Goal: Task Accomplishment & Management: Use online tool/utility

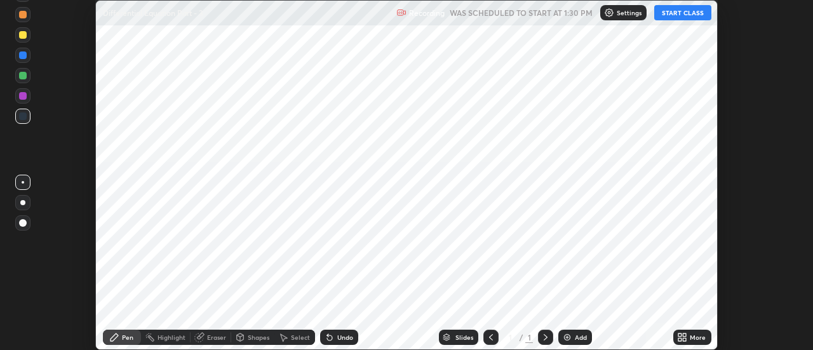
scroll to position [350, 812]
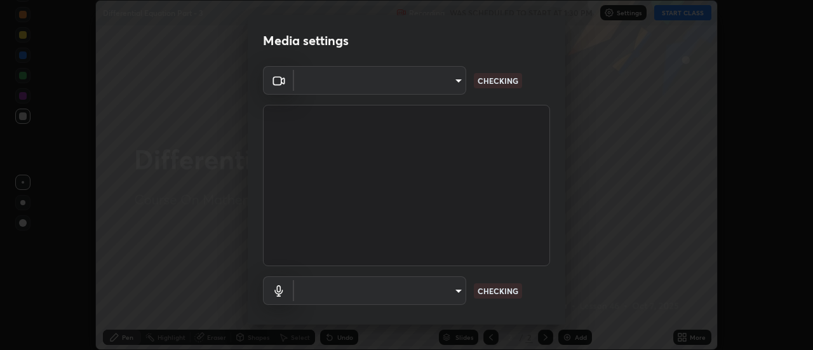
type input "4eebad9fb2b760257747d3faba0537f77ebfd590b97cb0ff6e10e17389be776b"
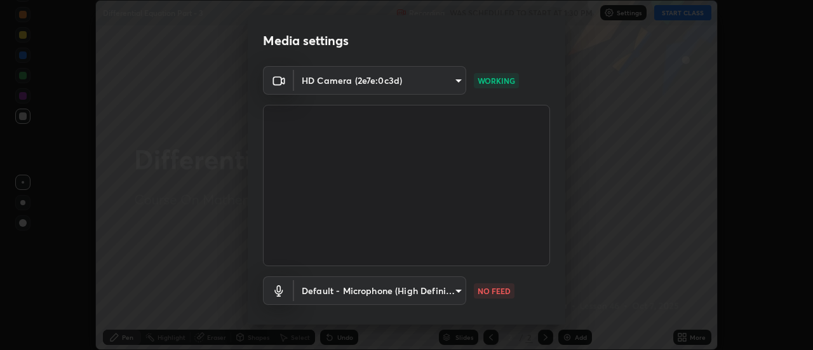
click at [448, 293] on body "Erase all Differential Equation Part - 3 Recording WAS SCHEDULED TO START AT 1:…" at bounding box center [406, 175] width 813 height 350
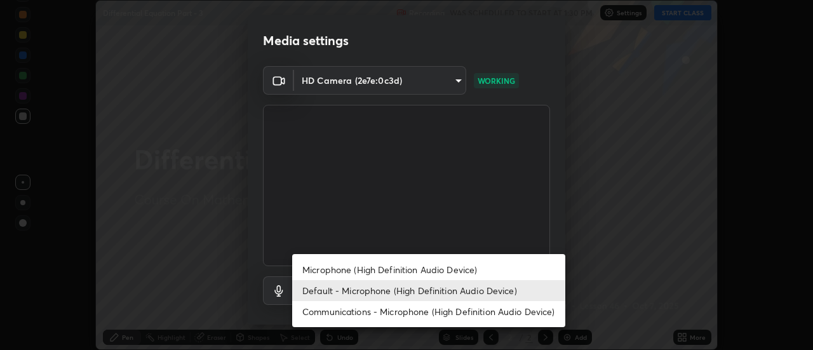
click at [449, 259] on li "Microphone (High Definition Audio Device)" at bounding box center [428, 269] width 273 height 21
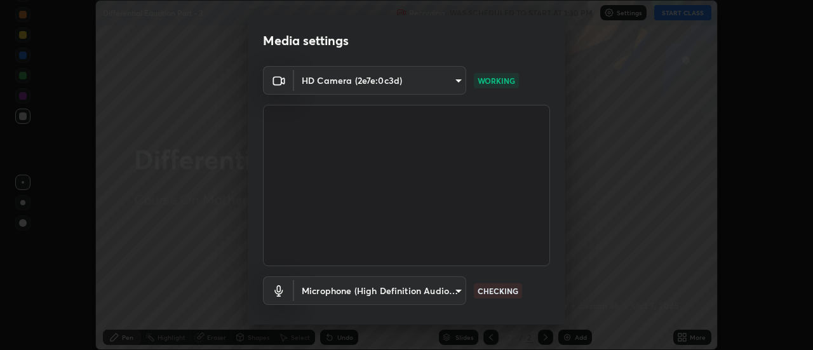
click at [449, 292] on body "Erase all Differential Equation Part - 3 Recording WAS SCHEDULED TO START AT 1:…" at bounding box center [406, 175] width 813 height 350
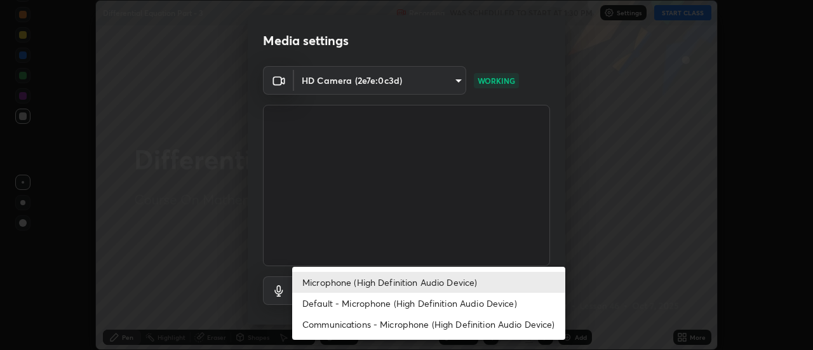
click at [443, 305] on li "Default - Microphone (High Definition Audio Device)" at bounding box center [428, 303] width 273 height 21
type input "default"
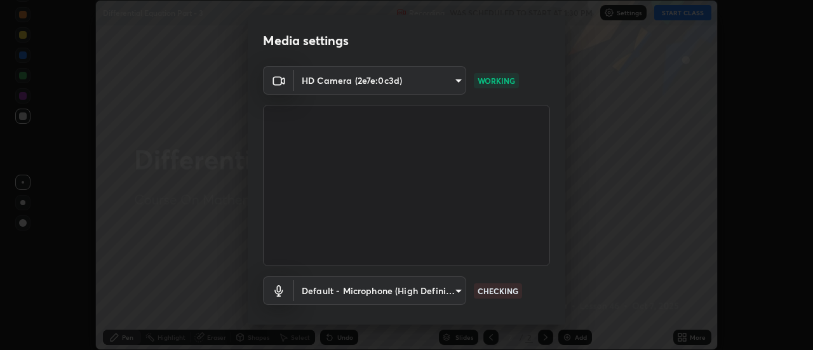
scroll to position [67, 0]
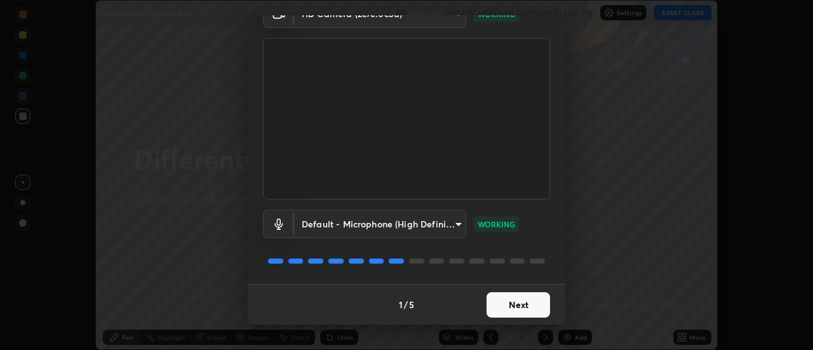
click at [533, 294] on button "Next" at bounding box center [518, 304] width 64 height 25
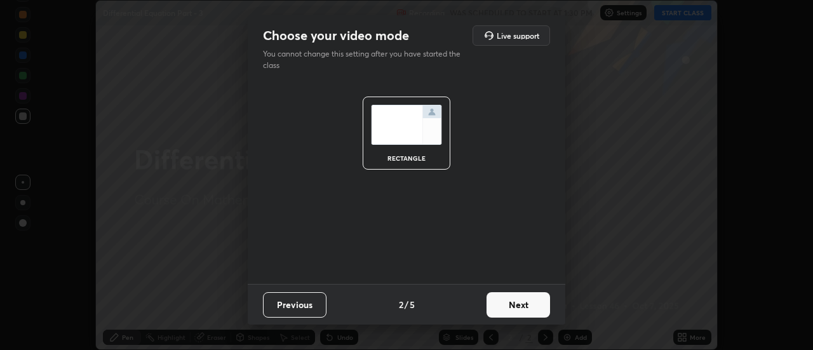
scroll to position [0, 0]
click at [536, 299] on button "Next" at bounding box center [518, 304] width 64 height 25
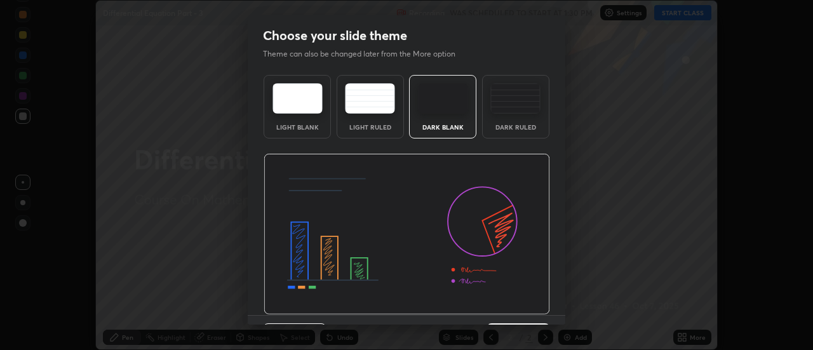
scroll to position [31, 0]
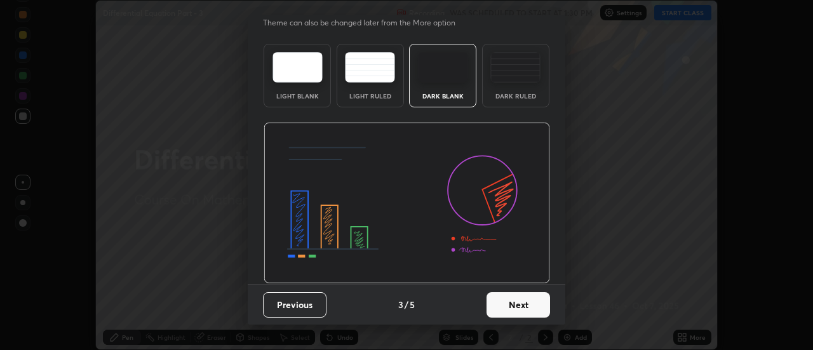
click at [539, 298] on button "Next" at bounding box center [518, 304] width 64 height 25
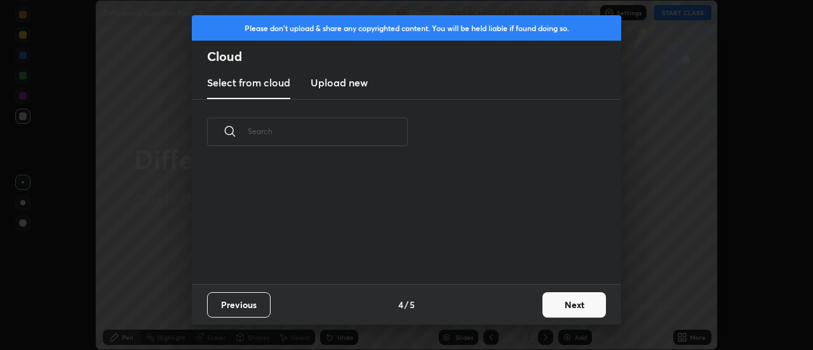
scroll to position [0, 0]
click at [547, 300] on button "Next" at bounding box center [574, 304] width 64 height 25
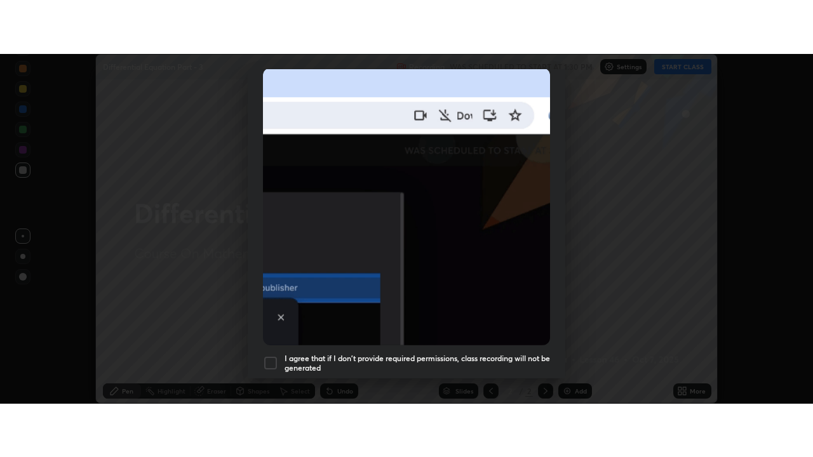
scroll to position [326, 0]
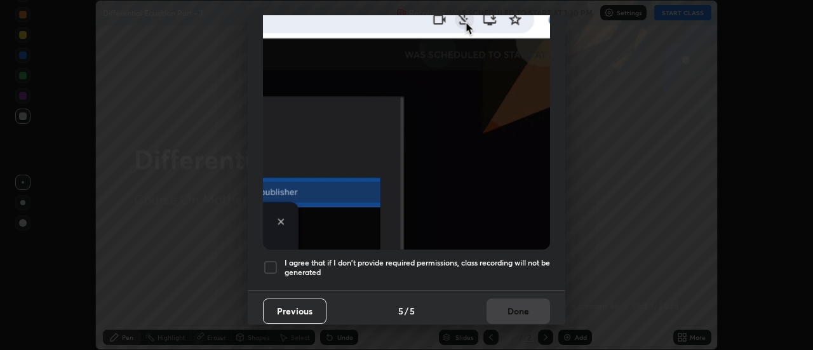
click at [274, 266] on div at bounding box center [270, 267] width 15 height 15
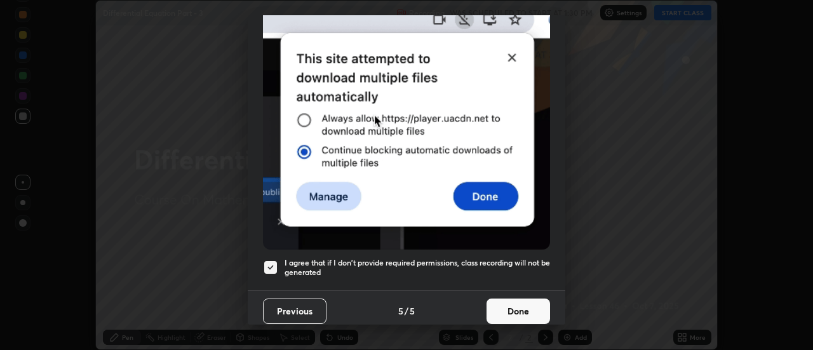
click at [519, 304] on button "Done" at bounding box center [518, 310] width 64 height 25
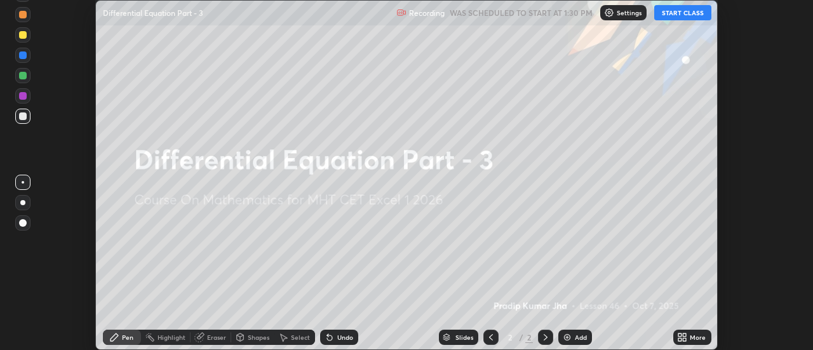
click at [689, 17] on button "START CLASS" at bounding box center [682, 12] width 57 height 15
click at [685, 332] on icon at bounding box center [682, 337] width 10 height 10
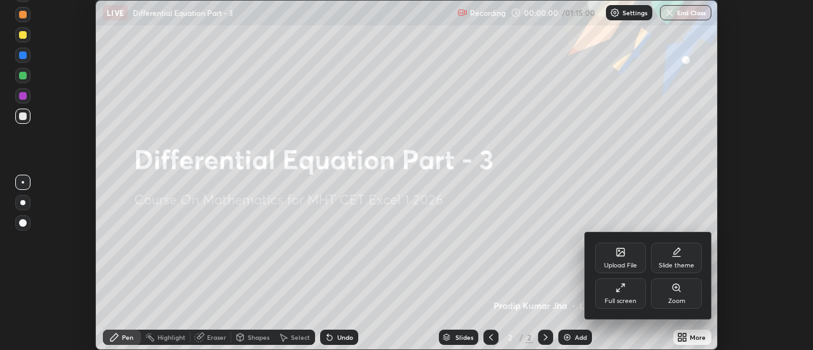
click at [618, 290] on icon at bounding box center [618, 289] width 3 height 3
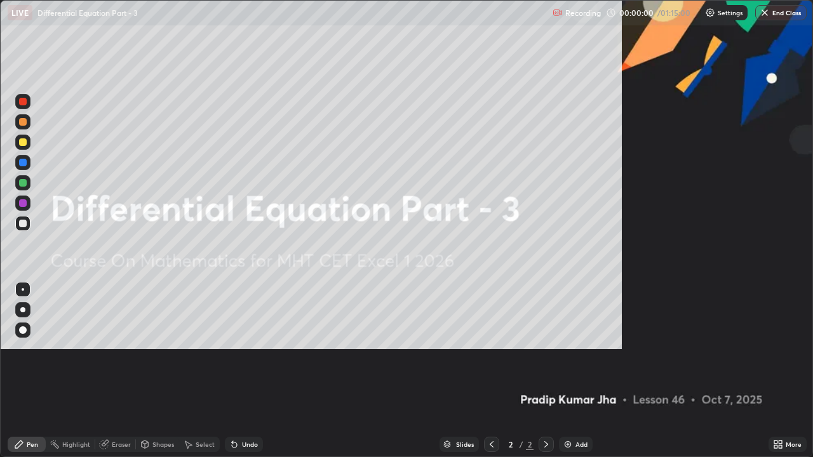
scroll to position [457, 813]
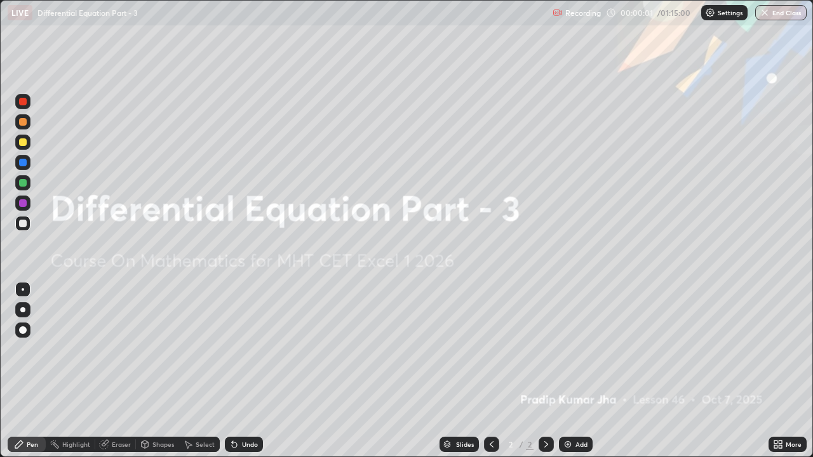
click at [577, 349] on div "Add" at bounding box center [576, 444] width 34 height 15
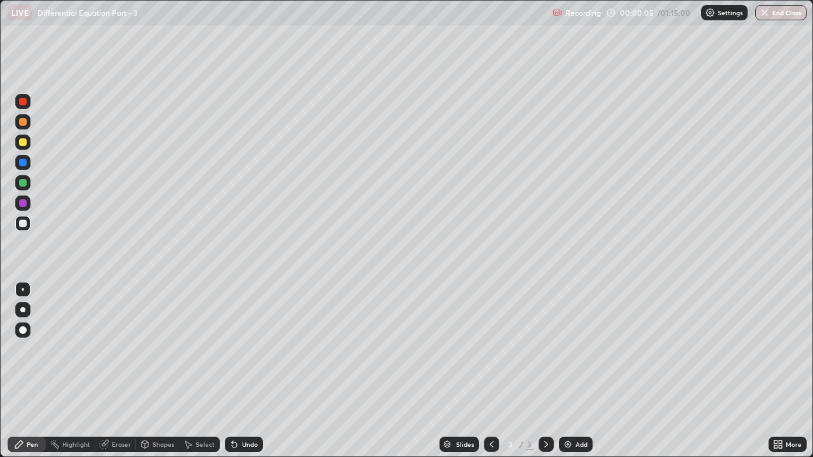
click at [30, 349] on div "Pen" at bounding box center [32, 444] width 11 height 6
click at [25, 119] on div at bounding box center [23, 122] width 8 height 8
click at [144, 349] on icon at bounding box center [145, 444] width 7 height 2
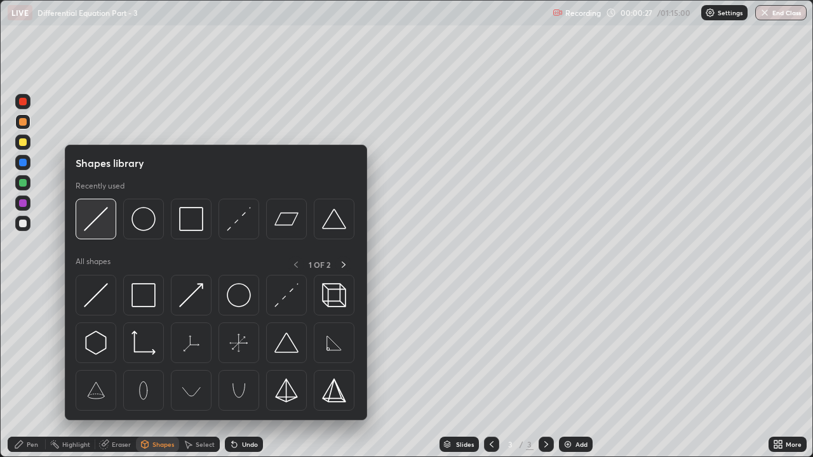
click at [97, 225] on img at bounding box center [96, 219] width 24 height 24
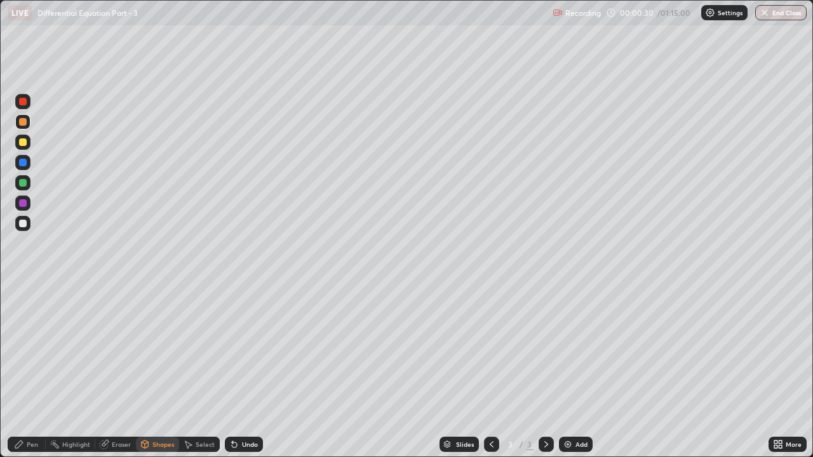
click at [24, 147] on div at bounding box center [22, 142] width 15 height 15
click at [34, 349] on div "Pen" at bounding box center [27, 444] width 38 height 15
click at [24, 178] on div at bounding box center [22, 182] width 15 height 15
click at [20, 223] on div at bounding box center [23, 224] width 8 height 8
click at [23, 143] on div at bounding box center [23, 142] width 8 height 8
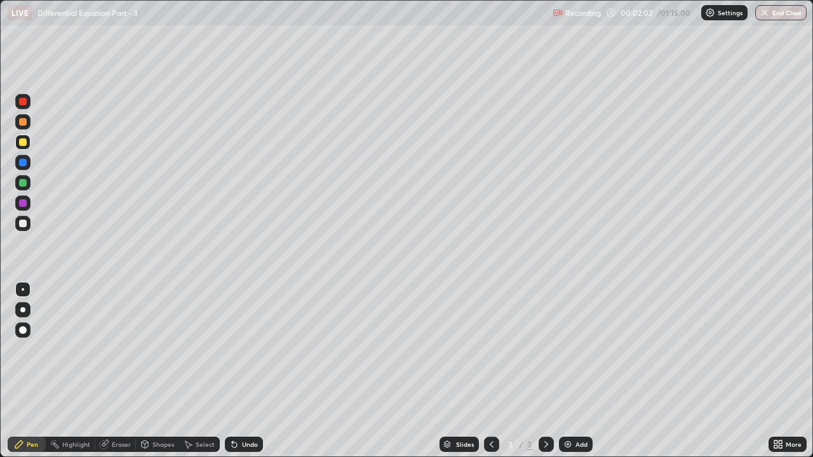
click at [234, 349] on icon at bounding box center [234, 444] width 10 height 10
click at [241, 349] on div "Undo" at bounding box center [244, 444] width 38 height 15
click at [23, 226] on div at bounding box center [23, 224] width 8 height 8
click at [25, 147] on div at bounding box center [22, 142] width 15 height 15
click at [566, 349] on img at bounding box center [568, 444] width 10 height 10
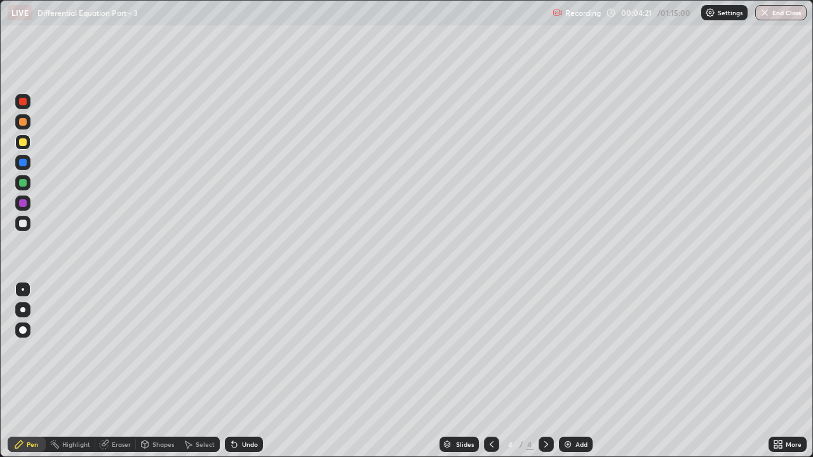
click at [490, 349] on icon at bounding box center [492, 444] width 4 height 6
click at [544, 349] on icon at bounding box center [546, 444] width 4 height 6
click at [24, 223] on div at bounding box center [23, 224] width 8 height 8
click at [490, 349] on icon at bounding box center [491, 444] width 10 height 10
click at [546, 349] on div at bounding box center [546, 444] width 15 height 15
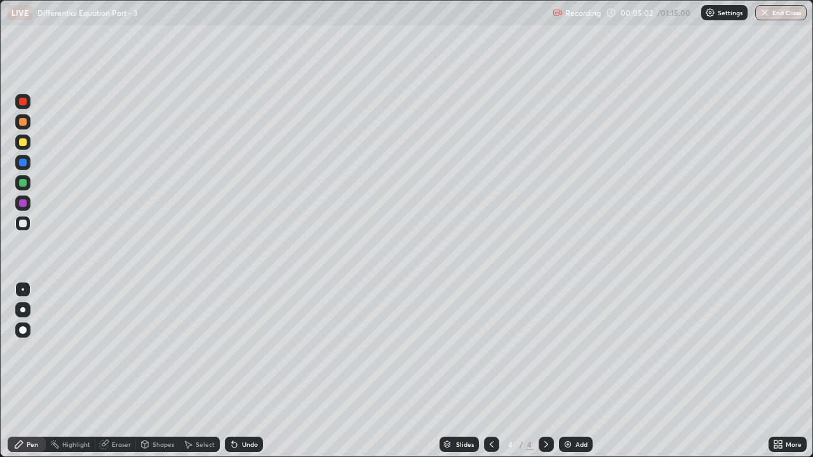
click at [491, 349] on icon at bounding box center [492, 444] width 4 height 6
click at [545, 349] on icon at bounding box center [546, 444] width 10 height 10
click at [484, 349] on div at bounding box center [491, 444] width 15 height 15
click at [539, 349] on div at bounding box center [546, 444] width 15 height 15
click at [243, 349] on div "Undo" at bounding box center [244, 444] width 38 height 15
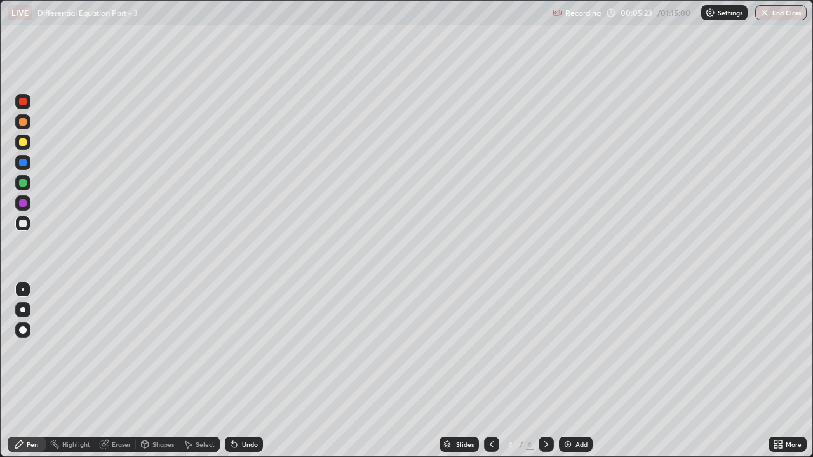
click at [490, 349] on icon at bounding box center [491, 444] width 10 height 10
click at [23, 186] on div at bounding box center [23, 183] width 8 height 8
click at [544, 349] on icon at bounding box center [546, 444] width 10 height 10
click at [22, 225] on div at bounding box center [23, 224] width 8 height 8
click at [160, 349] on div "Shapes" at bounding box center [157, 444] width 43 height 15
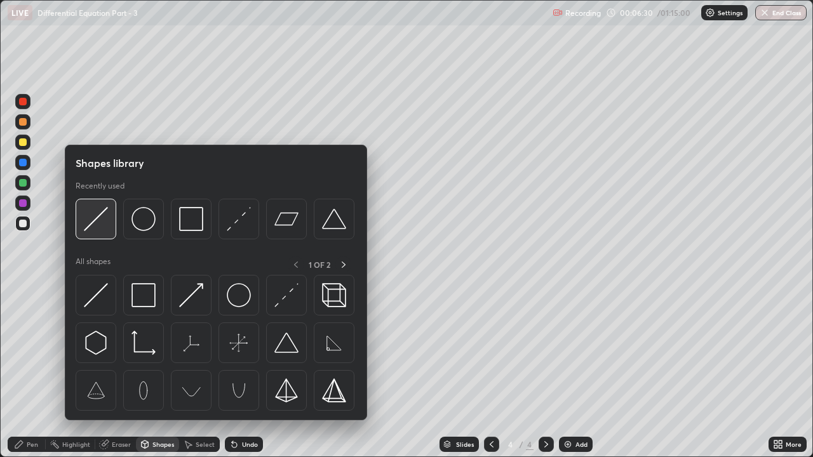
click at [104, 225] on img at bounding box center [96, 219] width 24 height 24
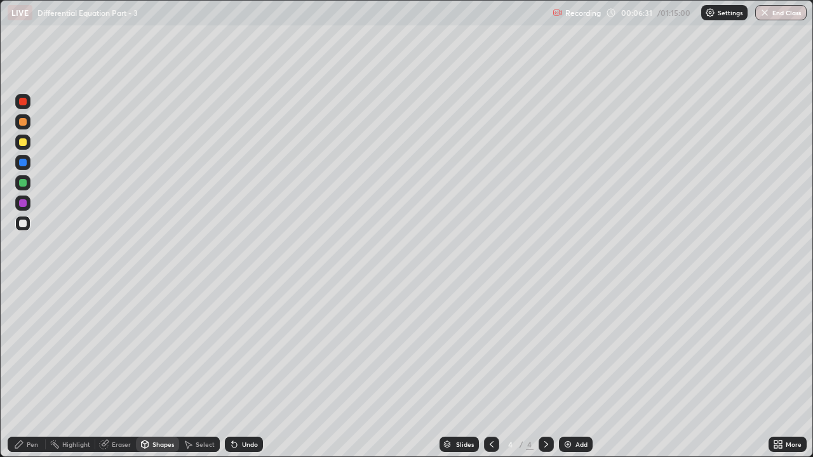
click at [24, 143] on div at bounding box center [23, 142] width 8 height 8
click at [25, 349] on div "Pen" at bounding box center [27, 444] width 38 height 15
click at [28, 225] on div at bounding box center [22, 223] width 15 height 15
click at [485, 349] on div at bounding box center [491, 444] width 15 height 15
click at [545, 349] on icon at bounding box center [546, 444] width 10 height 10
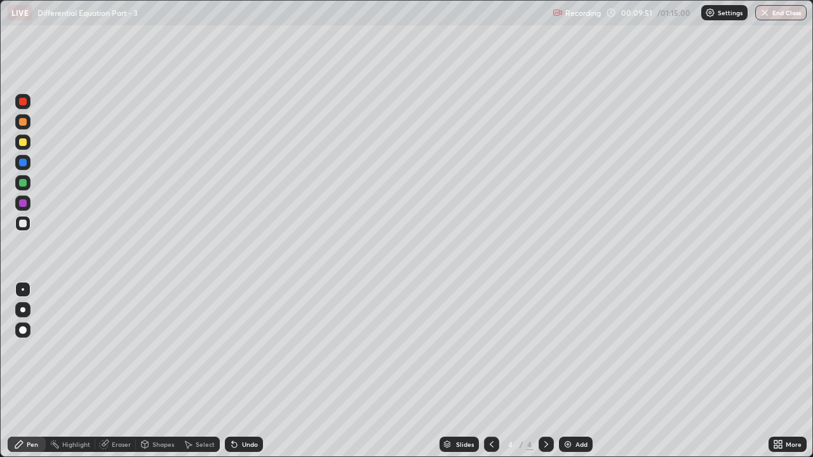
click at [490, 349] on icon at bounding box center [491, 444] width 10 height 10
click at [545, 349] on icon at bounding box center [546, 444] width 10 height 10
click at [485, 349] on div at bounding box center [491, 444] width 15 height 15
click at [545, 349] on icon at bounding box center [546, 444] width 10 height 10
click at [576, 349] on div "Add" at bounding box center [581, 444] width 12 height 6
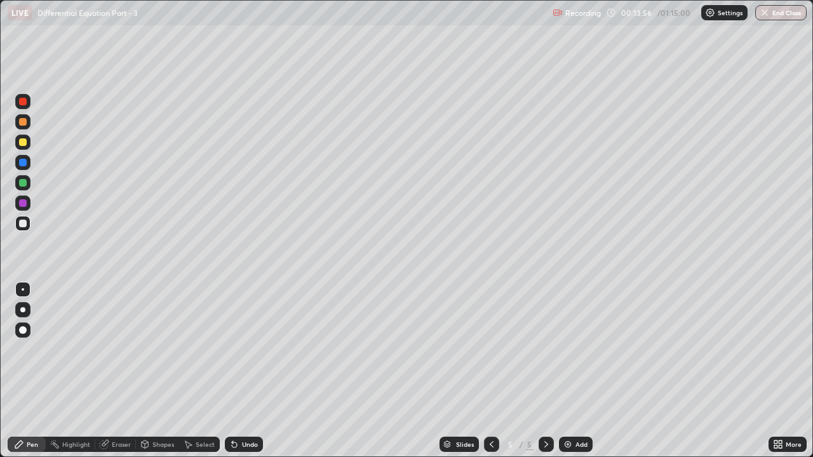
click at [41, 349] on div "Pen" at bounding box center [27, 444] width 38 height 25
click at [24, 139] on div at bounding box center [23, 142] width 8 height 8
click at [260, 349] on div "Undo" at bounding box center [244, 444] width 38 height 15
click at [157, 349] on div "Shapes" at bounding box center [163, 444] width 22 height 6
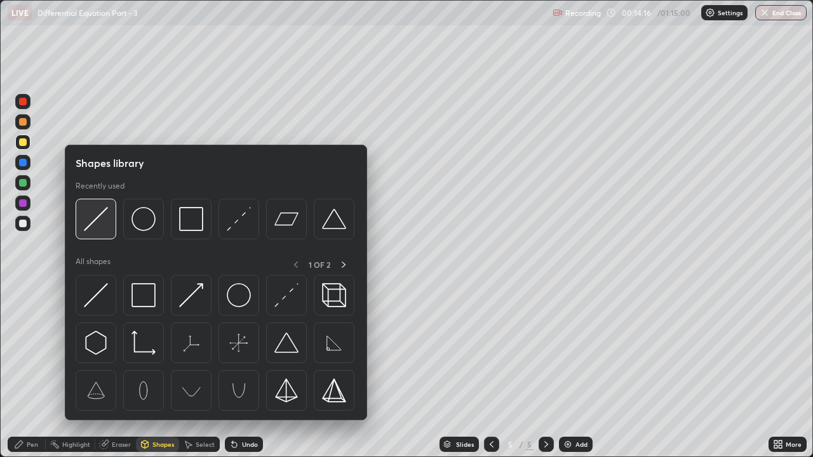
click at [96, 225] on img at bounding box center [96, 219] width 24 height 24
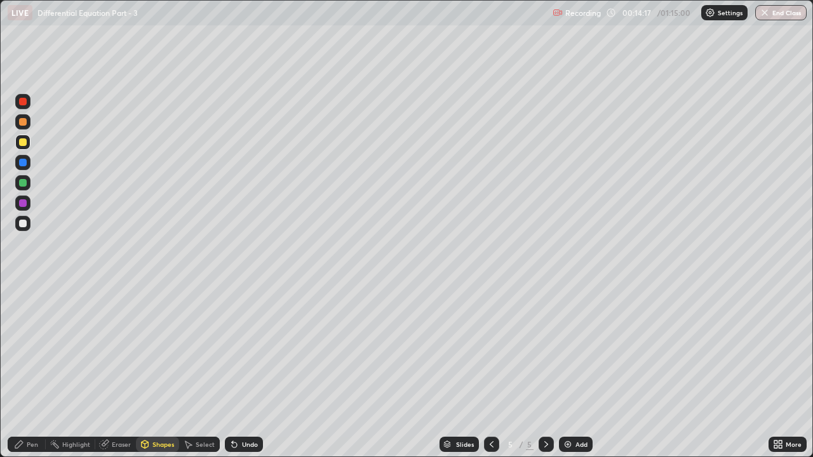
click at [23, 123] on div at bounding box center [23, 122] width 8 height 8
click at [25, 349] on div "Pen" at bounding box center [27, 444] width 38 height 15
click at [22, 225] on div at bounding box center [23, 224] width 8 height 8
click at [19, 144] on div at bounding box center [23, 142] width 8 height 8
click at [25, 125] on div at bounding box center [22, 121] width 15 height 15
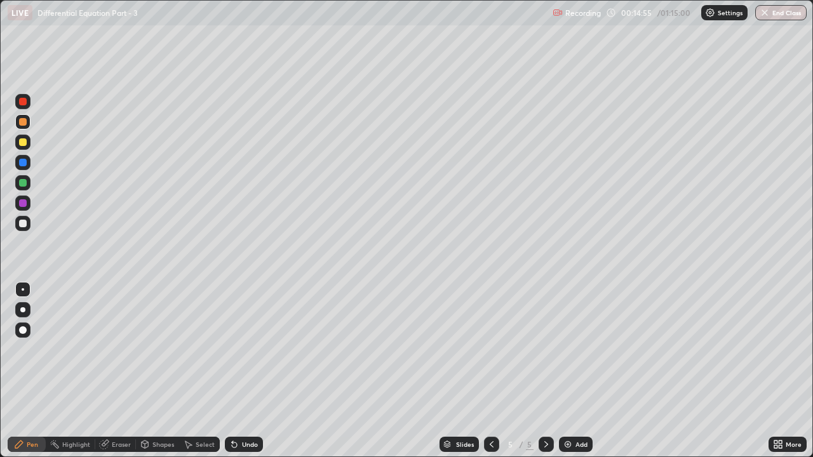
click at [247, 349] on div "Undo" at bounding box center [250, 444] width 16 height 6
click at [252, 349] on div "Undo" at bounding box center [244, 444] width 38 height 15
click at [29, 224] on div at bounding box center [22, 223] width 15 height 15
click at [23, 185] on div at bounding box center [23, 183] width 8 height 8
click at [20, 225] on div at bounding box center [23, 224] width 8 height 8
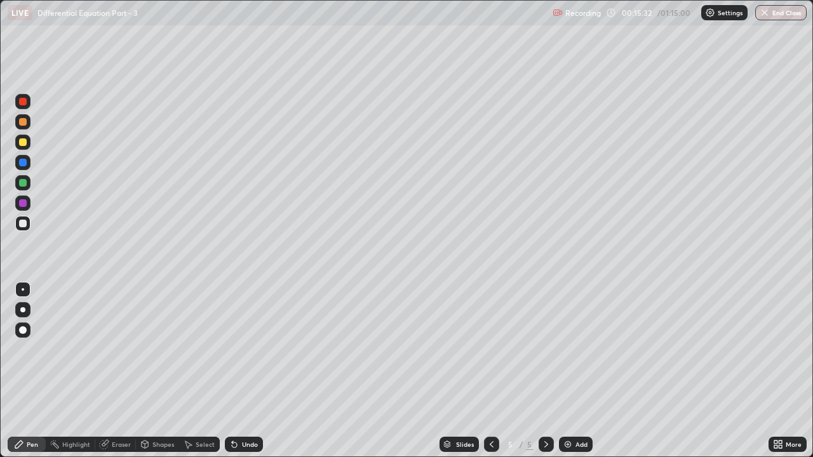
click at [241, 349] on div "Undo" at bounding box center [244, 444] width 38 height 15
click at [159, 349] on div "Shapes" at bounding box center [163, 444] width 22 height 6
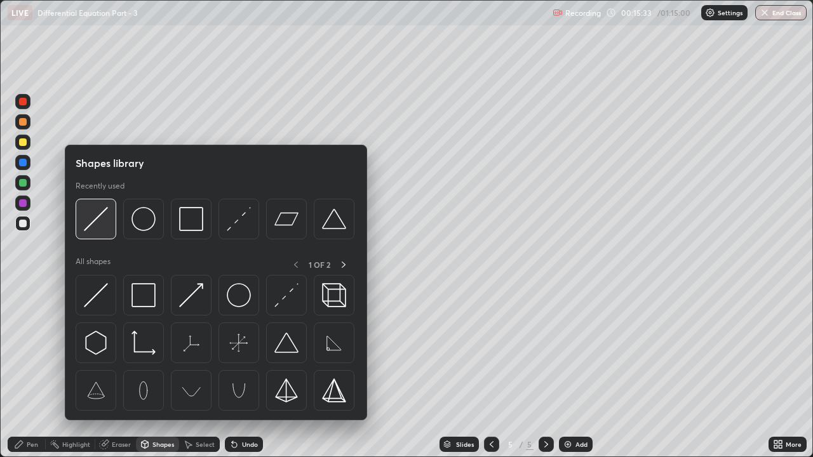
click at [95, 234] on div at bounding box center [96, 219] width 41 height 41
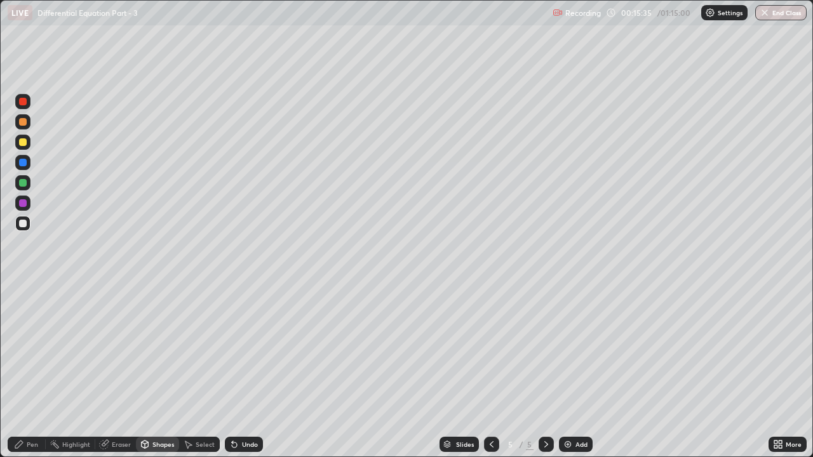
click at [23, 349] on div "Pen" at bounding box center [27, 444] width 38 height 15
click at [119, 349] on div "Eraser" at bounding box center [121, 444] width 19 height 6
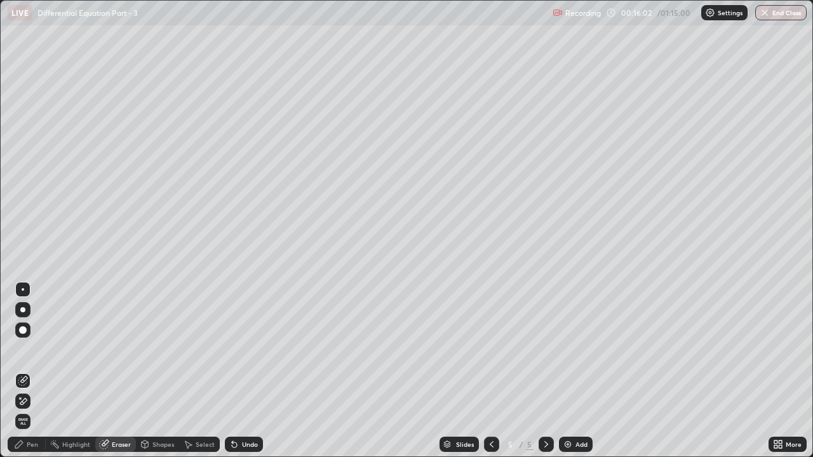
click at [23, 349] on icon at bounding box center [23, 381] width 10 height 10
click at [29, 349] on div "Pen" at bounding box center [32, 444] width 11 height 6
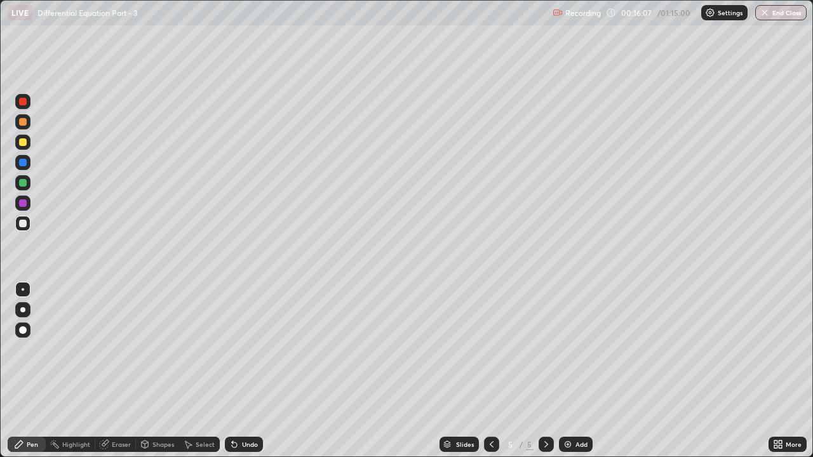
click at [21, 225] on div at bounding box center [23, 224] width 8 height 8
click at [144, 349] on icon at bounding box center [145, 444] width 7 height 2
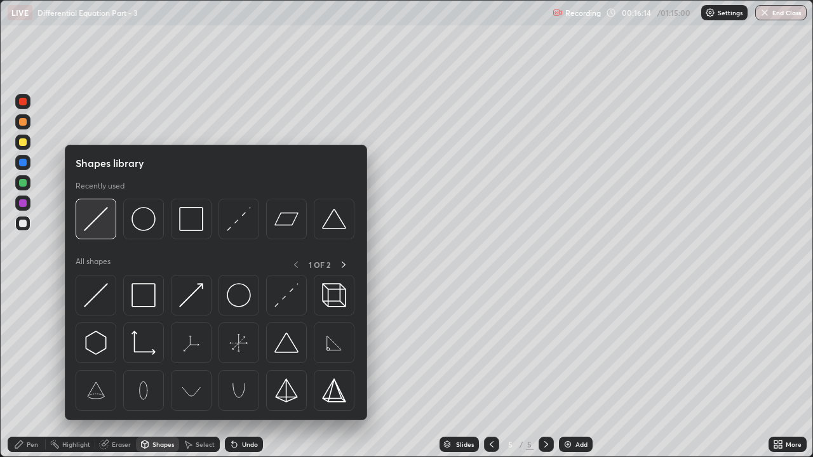
click at [95, 229] on img at bounding box center [96, 219] width 24 height 24
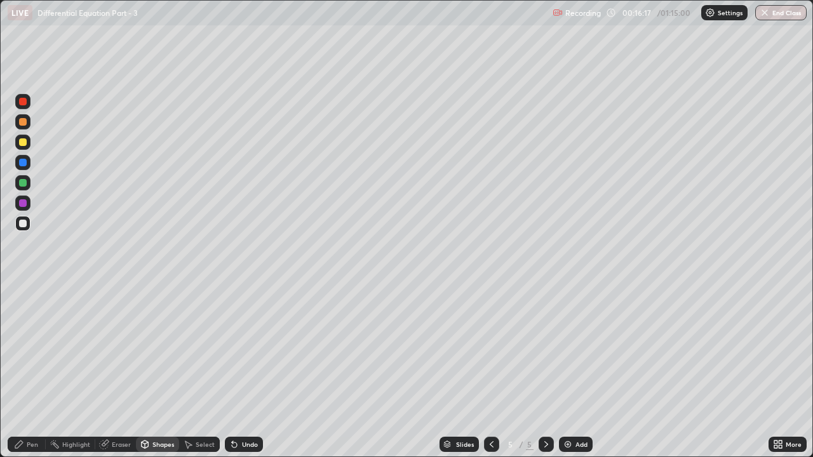
click at [28, 349] on div "Pen" at bounding box center [32, 444] width 11 height 6
click at [170, 349] on div "Shapes" at bounding box center [157, 444] width 43 height 15
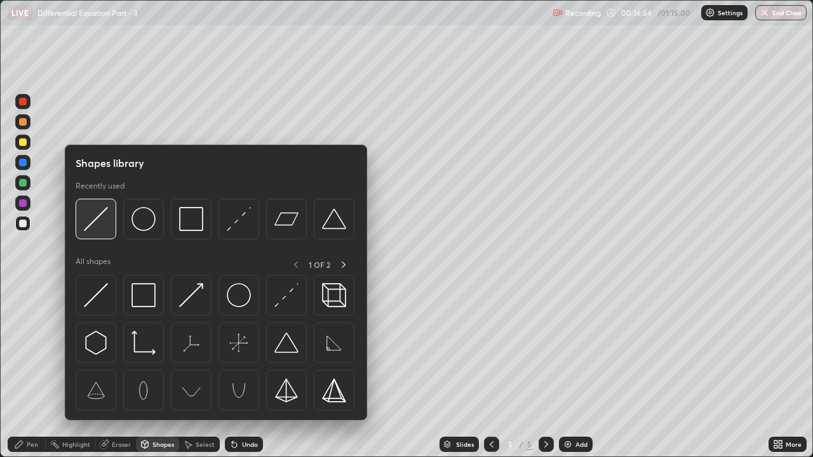
click at [105, 223] on img at bounding box center [96, 219] width 24 height 24
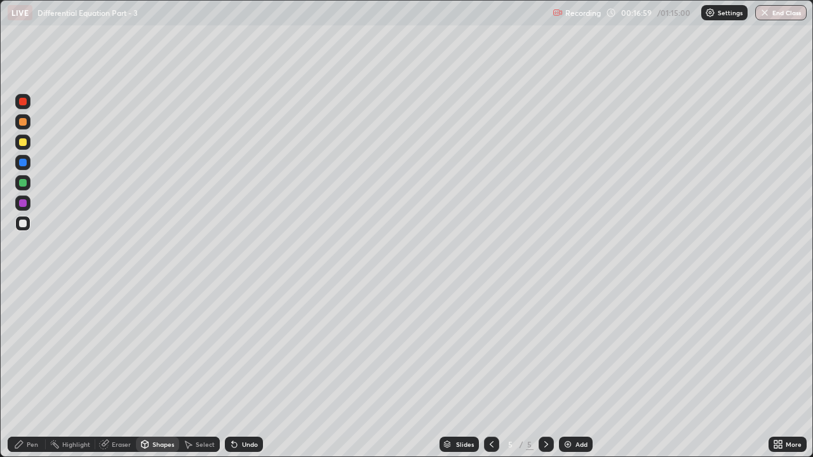
click at [33, 349] on div "Pen" at bounding box center [32, 444] width 11 height 6
click at [25, 349] on div "Pen" at bounding box center [27, 444] width 38 height 15
click at [26, 185] on div at bounding box center [23, 183] width 8 height 8
click at [23, 224] on div at bounding box center [23, 224] width 8 height 8
click at [250, 349] on div "Undo" at bounding box center [244, 444] width 38 height 15
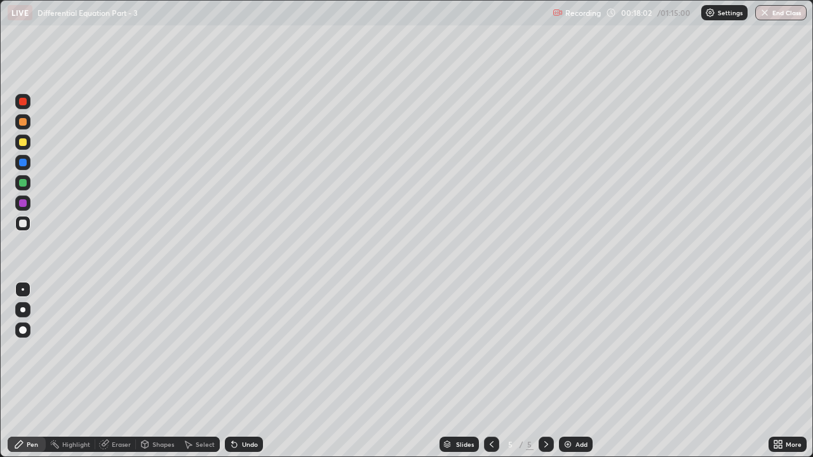
click at [23, 140] on div at bounding box center [23, 142] width 8 height 8
click at [23, 224] on div at bounding box center [23, 224] width 8 height 8
click at [26, 189] on div at bounding box center [22, 182] width 15 height 15
click at [30, 225] on div at bounding box center [22, 223] width 15 height 15
click at [30, 125] on div at bounding box center [22, 121] width 15 height 15
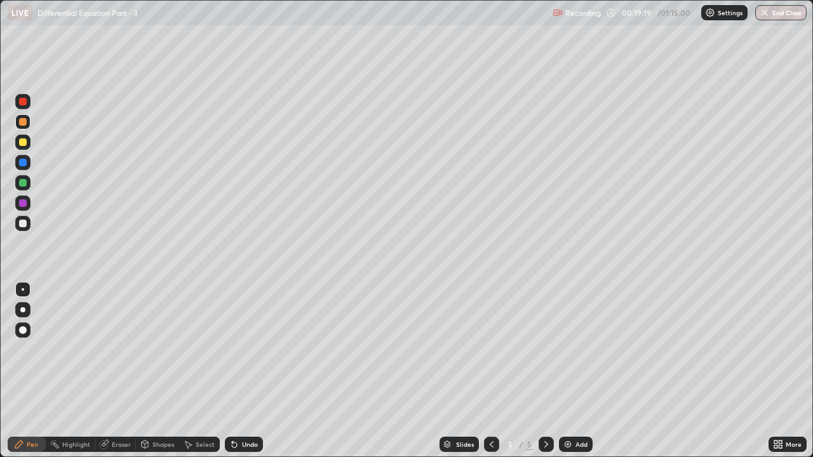
click at [27, 149] on div at bounding box center [22, 142] width 15 height 15
click at [23, 290] on div at bounding box center [23, 289] width 3 height 3
click at [104, 349] on icon at bounding box center [104, 444] width 10 height 10
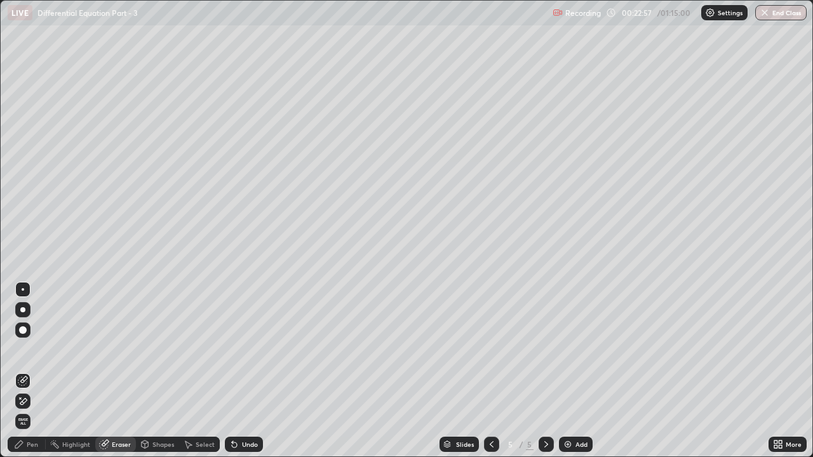
click at [18, 349] on icon at bounding box center [22, 381] width 8 height 8
click at [36, 349] on div "Pen" at bounding box center [32, 444] width 11 height 6
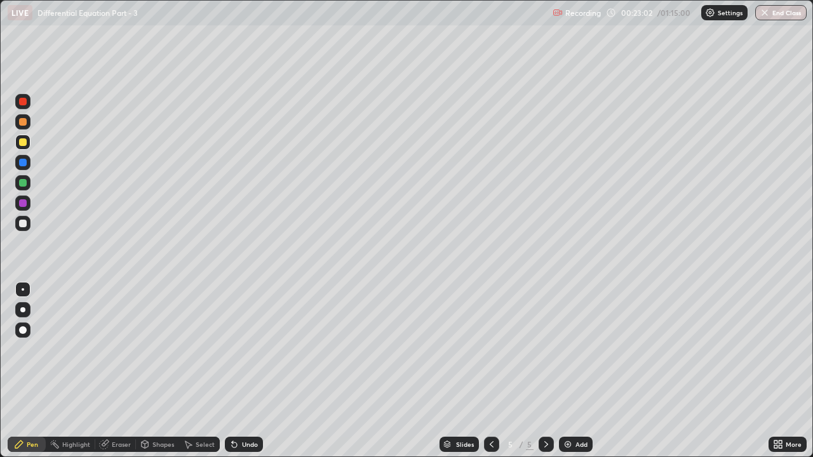
click at [28, 224] on div at bounding box center [22, 223] width 15 height 15
click at [576, 349] on div "Add" at bounding box center [581, 444] width 12 height 6
click at [25, 144] on div at bounding box center [23, 142] width 8 height 8
click at [21, 229] on div at bounding box center [22, 223] width 15 height 15
click at [116, 349] on div "Eraser" at bounding box center [121, 444] width 19 height 6
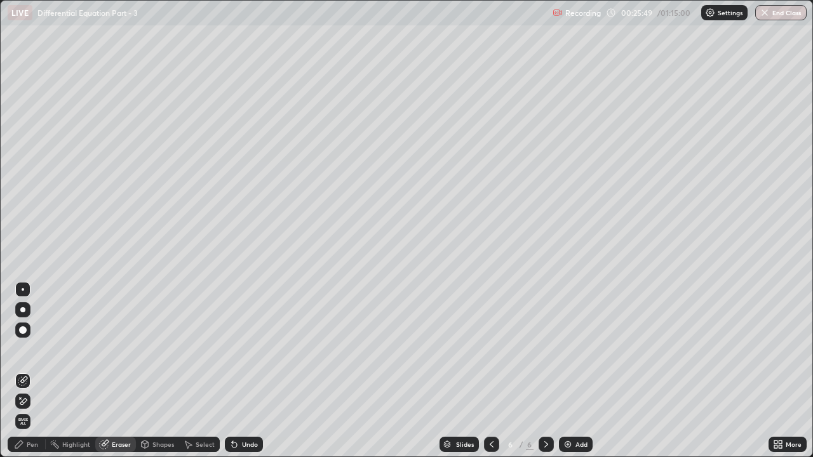
click at [23, 349] on icon at bounding box center [23, 381] width 10 height 10
click at [28, 349] on div "Pen" at bounding box center [32, 444] width 11 height 6
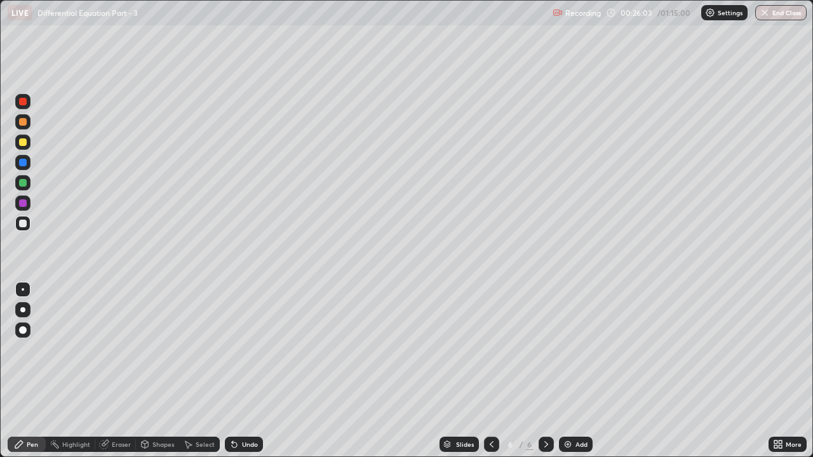
click at [235, 349] on icon at bounding box center [234, 444] width 10 height 10
click at [159, 349] on div "Shapes" at bounding box center [157, 444] width 43 height 15
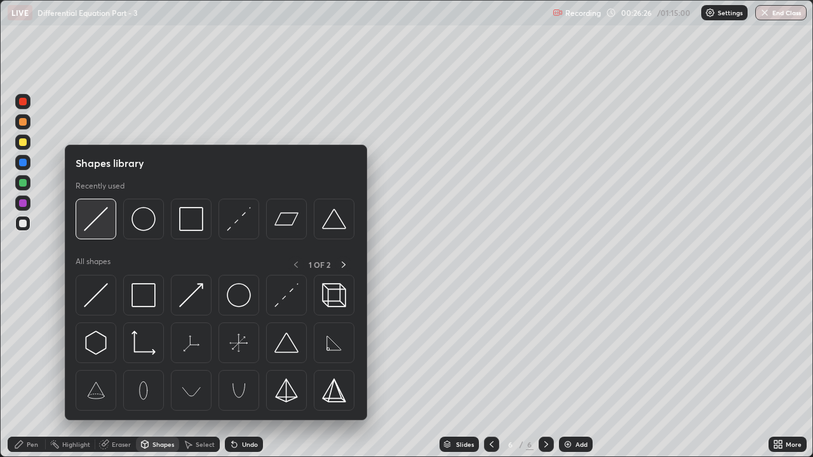
click at [104, 229] on img at bounding box center [96, 219] width 24 height 24
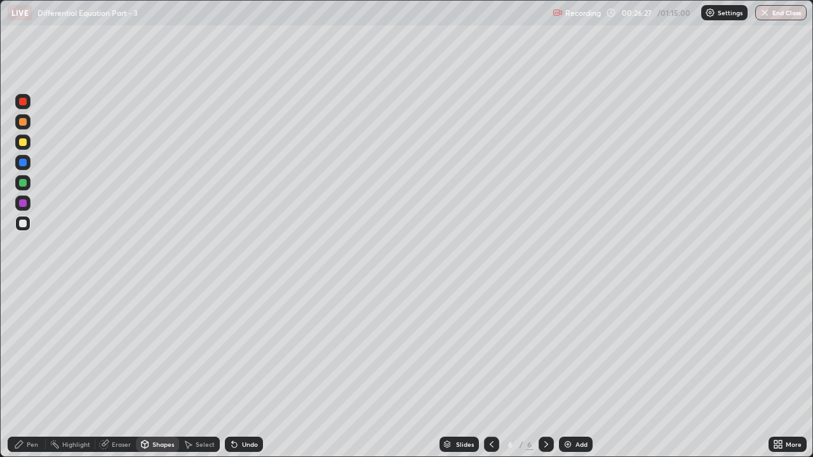
click at [25, 184] on div at bounding box center [23, 183] width 8 height 8
click at [28, 349] on div "Pen" at bounding box center [32, 444] width 11 height 6
click at [27, 140] on div at bounding box center [22, 142] width 15 height 15
click at [29, 125] on div at bounding box center [22, 121] width 15 height 15
click at [29, 220] on div at bounding box center [22, 223] width 15 height 15
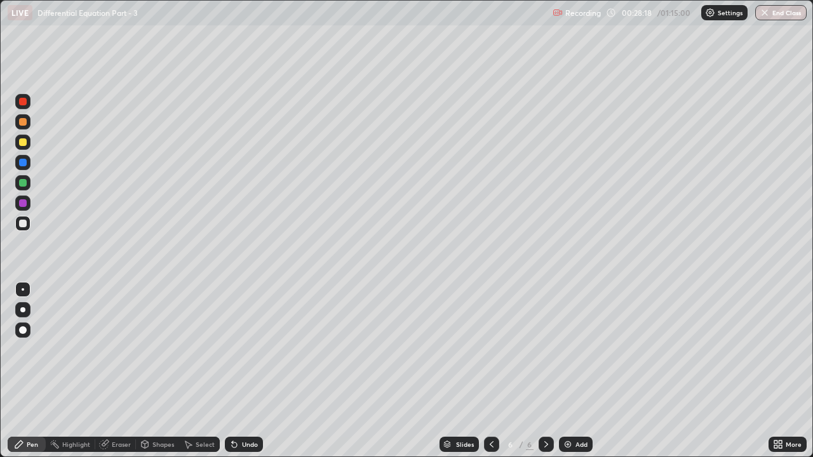
click at [567, 349] on img at bounding box center [568, 444] width 10 height 10
click at [486, 349] on icon at bounding box center [491, 444] width 10 height 10
click at [544, 349] on div at bounding box center [546, 444] width 15 height 15
click at [244, 349] on div "Undo" at bounding box center [244, 444] width 38 height 15
click at [246, 349] on div "Undo" at bounding box center [244, 444] width 38 height 15
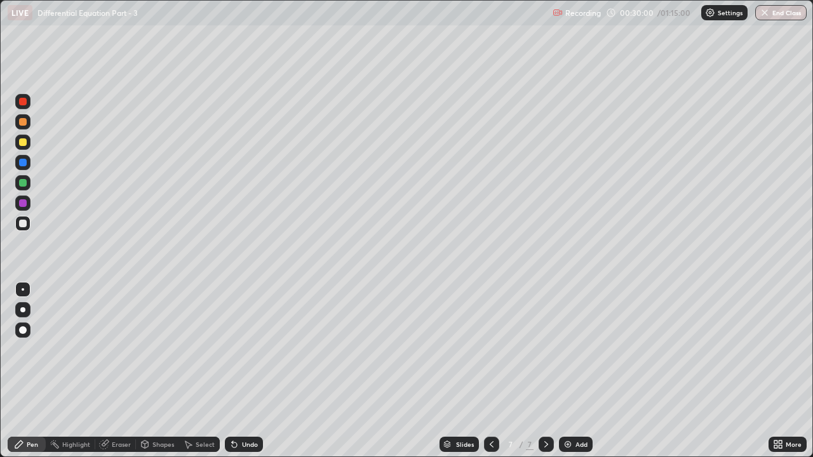
click at [23, 142] on div at bounding box center [23, 142] width 8 height 8
click at [24, 124] on div at bounding box center [23, 122] width 8 height 8
click at [29, 220] on div at bounding box center [22, 223] width 15 height 15
click at [232, 349] on icon at bounding box center [232, 441] width 1 height 1
click at [163, 349] on div "Shapes" at bounding box center [163, 444] width 22 height 6
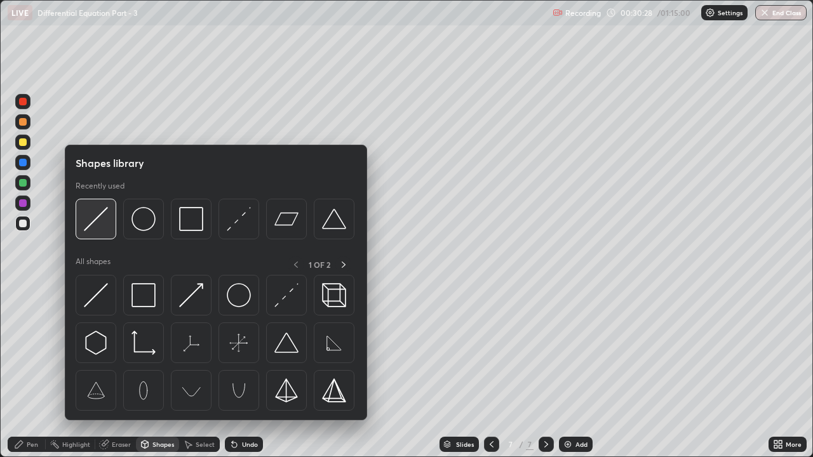
click at [100, 218] on img at bounding box center [96, 219] width 24 height 24
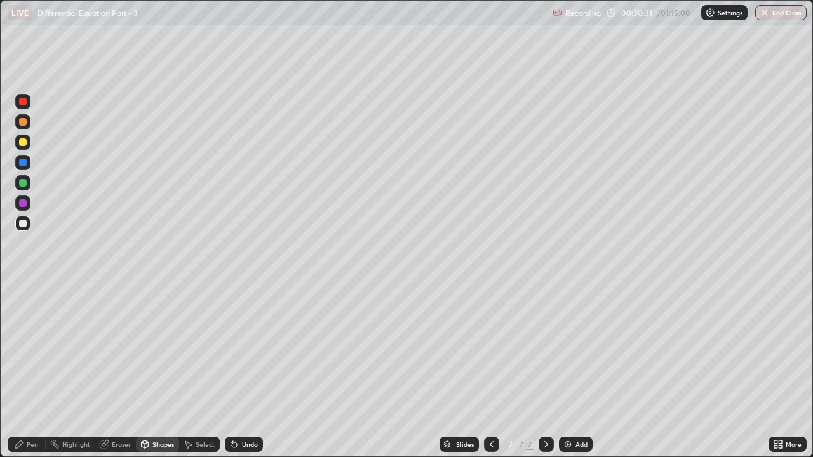
click at [23, 349] on div "Pen" at bounding box center [27, 444] width 38 height 15
click at [29, 222] on div at bounding box center [22, 223] width 15 height 15
click at [248, 349] on div "Undo" at bounding box center [250, 444] width 16 height 6
click at [246, 349] on div "Undo" at bounding box center [250, 444] width 16 height 6
click at [242, 349] on div "Undo" at bounding box center [250, 444] width 16 height 6
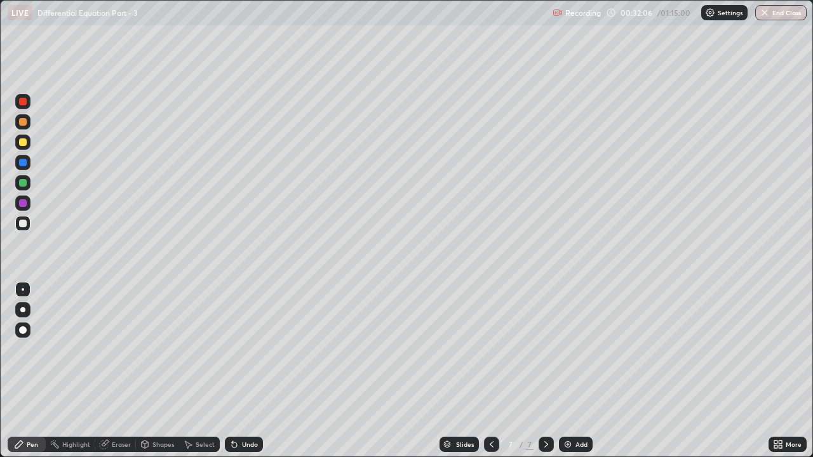
click at [245, 349] on div "Undo" at bounding box center [244, 444] width 38 height 15
click at [250, 349] on div "Undo" at bounding box center [244, 444] width 38 height 15
click at [489, 349] on icon at bounding box center [491, 444] width 10 height 10
click at [546, 349] on div at bounding box center [546, 444] width 15 height 25
click at [488, 349] on div at bounding box center [491, 444] width 15 height 15
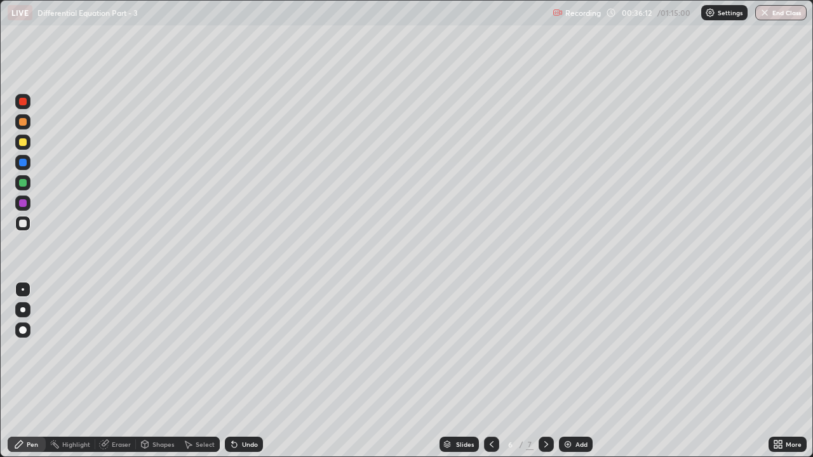
click at [560, 349] on div "Add" at bounding box center [576, 444] width 34 height 15
click at [493, 349] on div at bounding box center [491, 444] width 15 height 15
click at [540, 349] on div at bounding box center [546, 444] width 15 height 15
click at [242, 349] on div "Undo" at bounding box center [250, 444] width 16 height 6
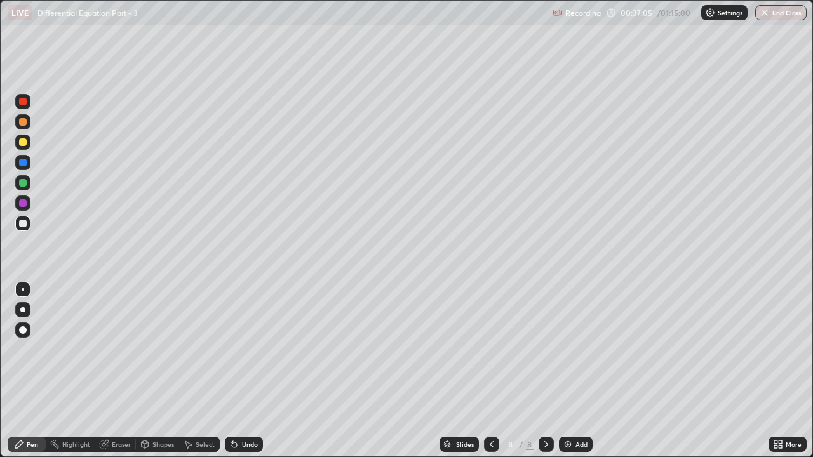
click at [236, 349] on icon at bounding box center [234, 444] width 10 height 10
click at [121, 349] on div "Eraser" at bounding box center [115, 444] width 41 height 15
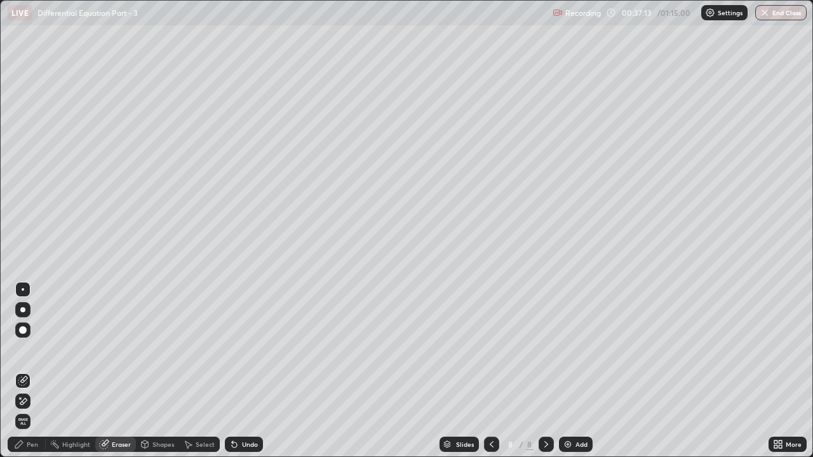
click at [23, 349] on icon at bounding box center [23, 401] width 10 height 11
click at [23, 349] on icon at bounding box center [19, 444] width 10 height 10
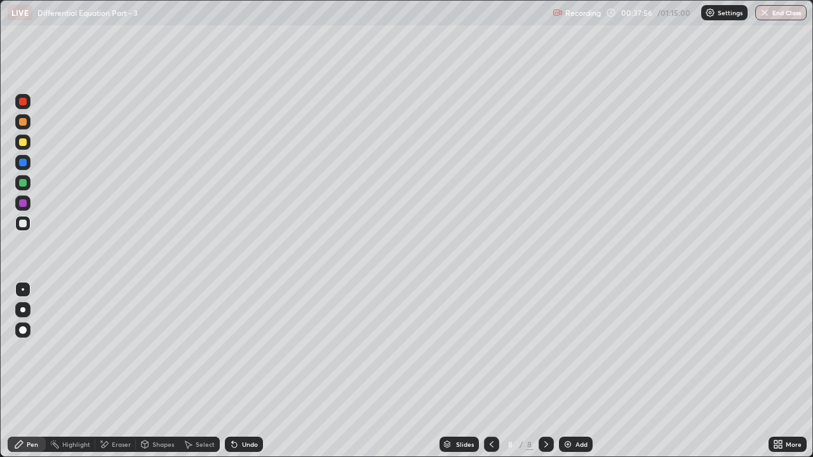
click at [243, 349] on div "Undo" at bounding box center [244, 444] width 38 height 15
click at [579, 349] on div "Add" at bounding box center [581, 444] width 12 height 6
click at [494, 349] on div at bounding box center [491, 444] width 15 height 15
click at [544, 349] on icon at bounding box center [546, 444] width 10 height 10
click at [490, 349] on icon at bounding box center [491, 444] width 10 height 10
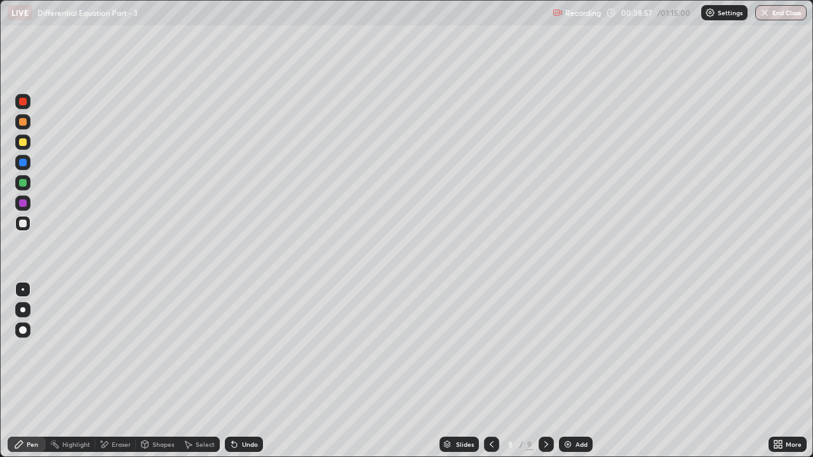
click at [539, 349] on div at bounding box center [546, 444] width 15 height 15
click at [490, 349] on icon at bounding box center [491, 444] width 10 height 10
click at [549, 349] on div at bounding box center [546, 444] width 15 height 25
click at [112, 349] on div "Eraser" at bounding box center [115, 444] width 41 height 15
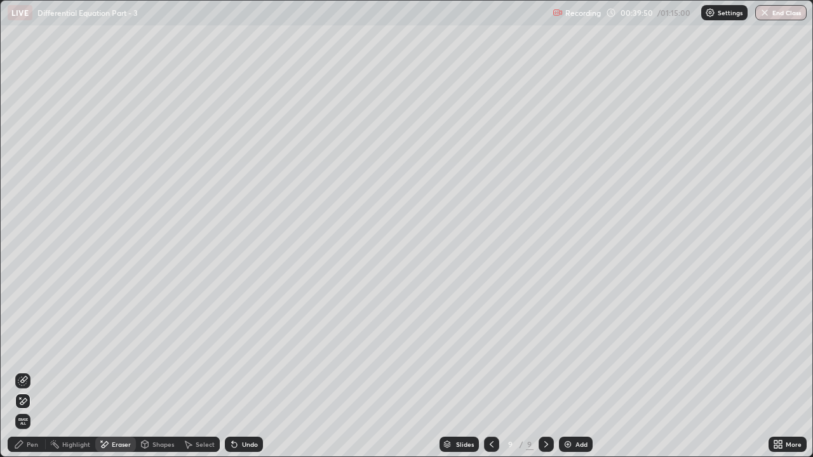
click at [22, 349] on icon at bounding box center [23, 381] width 10 height 10
click at [33, 349] on div "Pen" at bounding box center [32, 444] width 11 height 6
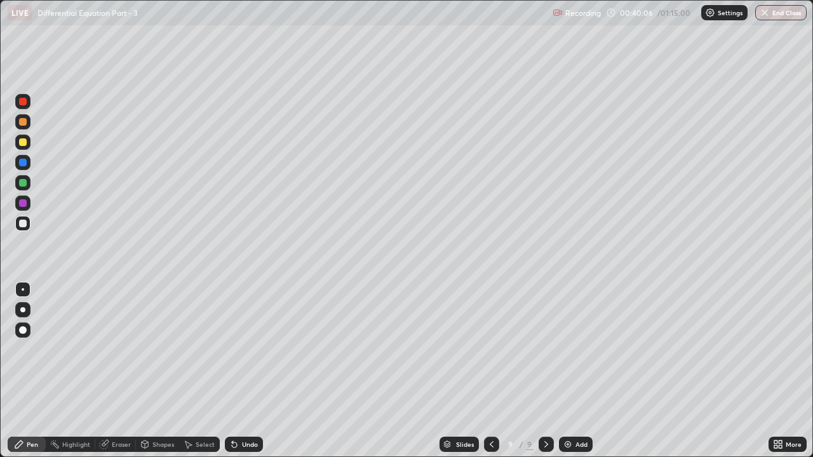
click at [238, 349] on icon at bounding box center [234, 444] width 10 height 10
click at [21, 145] on div at bounding box center [23, 142] width 8 height 8
click at [232, 349] on icon at bounding box center [234, 445] width 5 height 5
click at [22, 123] on div at bounding box center [23, 122] width 8 height 8
click at [484, 349] on div at bounding box center [491, 444] width 15 height 15
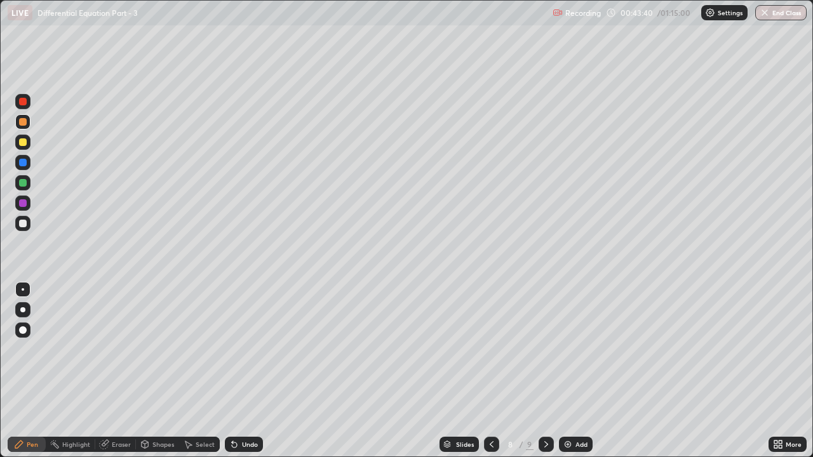
click at [546, 349] on icon at bounding box center [546, 444] width 4 height 6
click at [578, 349] on div "Add" at bounding box center [581, 444] width 12 height 6
click at [493, 349] on div at bounding box center [490, 444] width 15 height 15
click at [545, 349] on icon at bounding box center [546, 444] width 10 height 10
click at [31, 349] on div "Pen" at bounding box center [27, 444] width 38 height 15
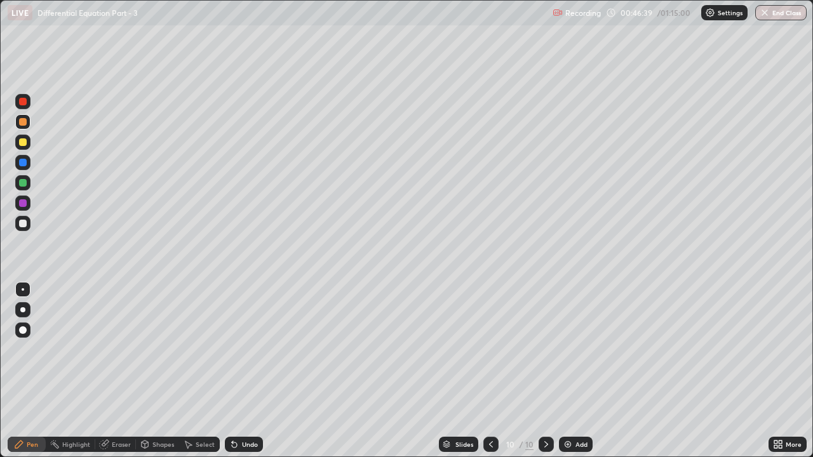
click at [23, 142] on div at bounding box center [23, 142] width 8 height 8
click at [237, 349] on icon at bounding box center [234, 444] width 10 height 10
click at [130, 349] on div "Eraser" at bounding box center [115, 444] width 41 height 15
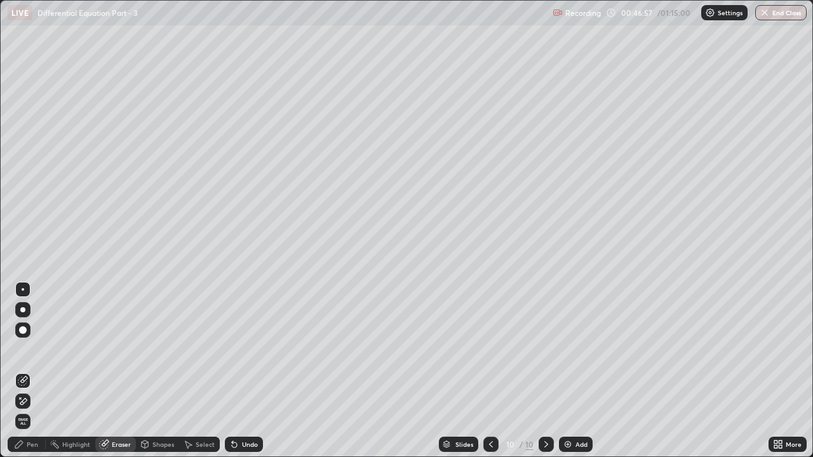
click at [152, 349] on div "Shapes" at bounding box center [157, 444] width 43 height 15
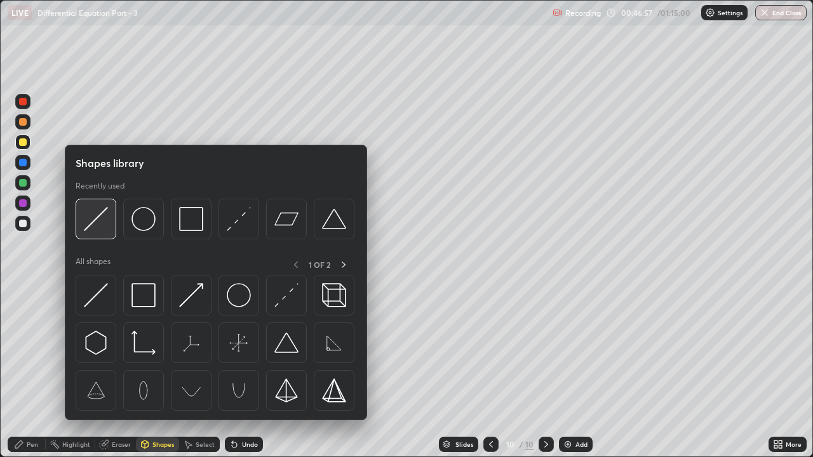
click at [97, 218] on img at bounding box center [96, 219] width 24 height 24
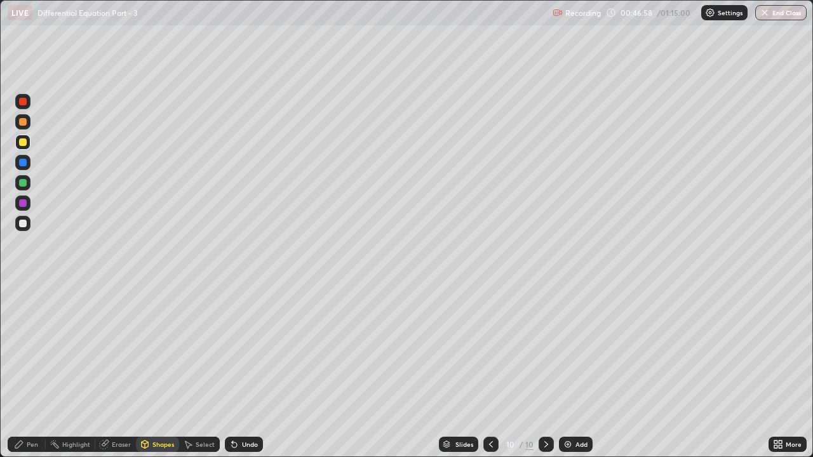
click at [23, 123] on div at bounding box center [23, 122] width 8 height 8
click at [22, 185] on div at bounding box center [23, 183] width 8 height 8
click at [26, 349] on div "Pen" at bounding box center [27, 444] width 38 height 15
click at [242, 349] on div "Undo" at bounding box center [250, 444] width 16 height 6
click at [24, 223] on div at bounding box center [23, 224] width 8 height 8
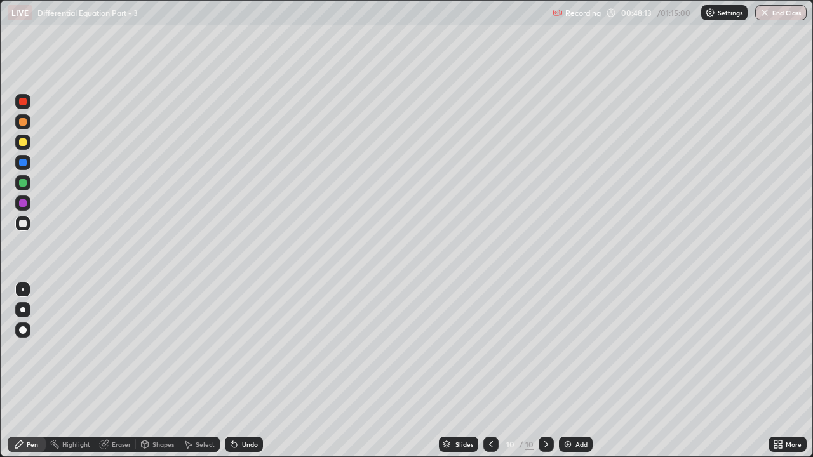
click at [20, 145] on div at bounding box center [23, 142] width 8 height 8
click at [22, 225] on div at bounding box center [23, 224] width 8 height 8
click at [22, 123] on div at bounding box center [23, 122] width 8 height 8
click at [24, 121] on div at bounding box center [23, 122] width 8 height 8
click at [23, 184] on div at bounding box center [23, 183] width 8 height 8
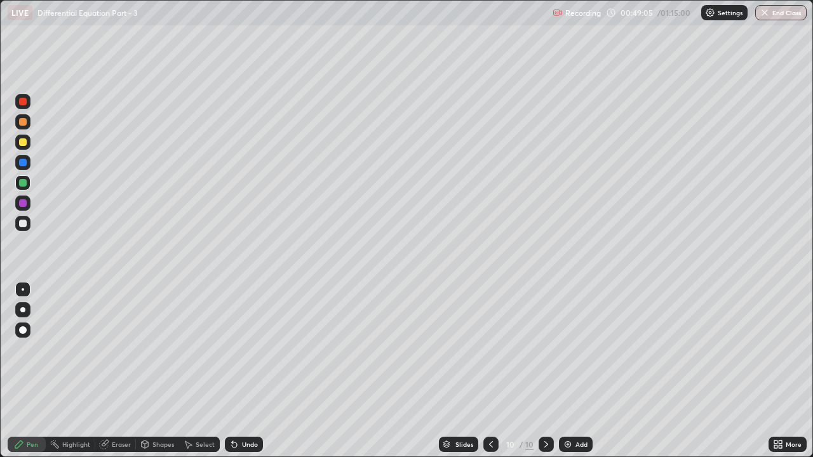
click at [232, 349] on icon at bounding box center [234, 445] width 5 height 5
click at [28, 226] on div at bounding box center [22, 223] width 15 height 15
click at [20, 144] on div at bounding box center [23, 142] width 8 height 8
click at [565, 349] on img at bounding box center [568, 444] width 10 height 10
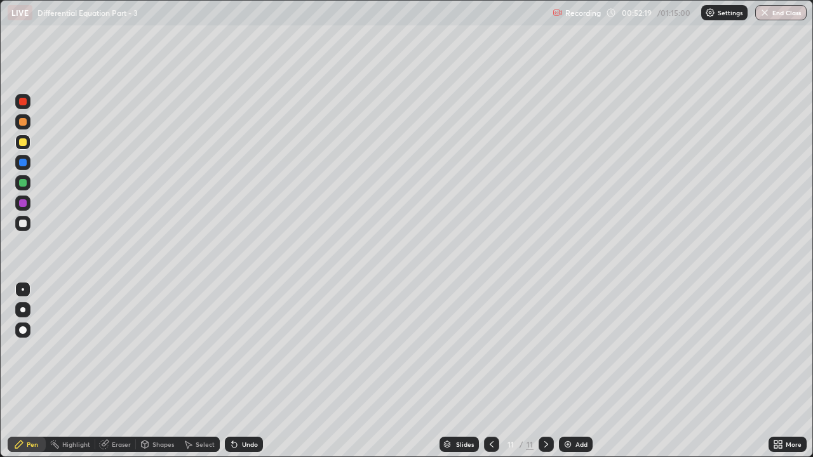
click at [23, 185] on div at bounding box center [23, 183] width 8 height 8
click at [492, 349] on icon at bounding box center [491, 444] width 10 height 10
click at [544, 349] on icon at bounding box center [546, 444] width 10 height 10
click at [22, 223] on div at bounding box center [23, 224] width 8 height 8
click at [25, 144] on div at bounding box center [23, 142] width 8 height 8
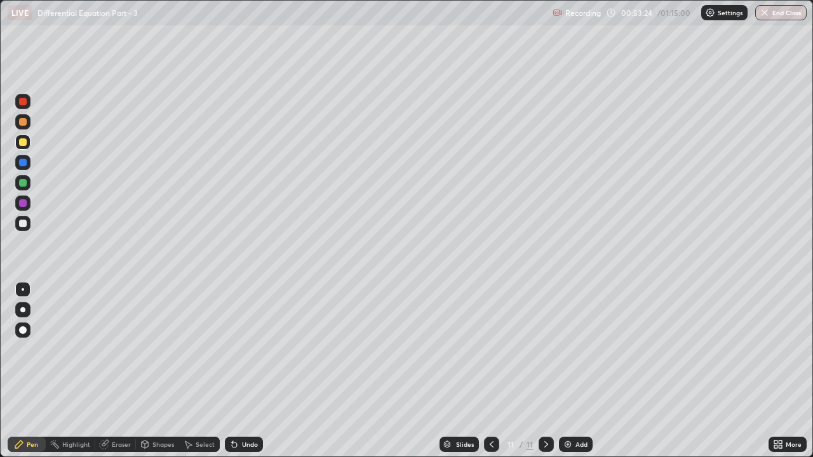
click at [23, 179] on div at bounding box center [23, 183] width 8 height 8
click at [24, 121] on div at bounding box center [23, 122] width 8 height 8
click at [25, 224] on div at bounding box center [23, 224] width 8 height 8
click at [232, 349] on icon at bounding box center [234, 445] width 5 height 5
click at [234, 349] on icon at bounding box center [234, 444] width 10 height 10
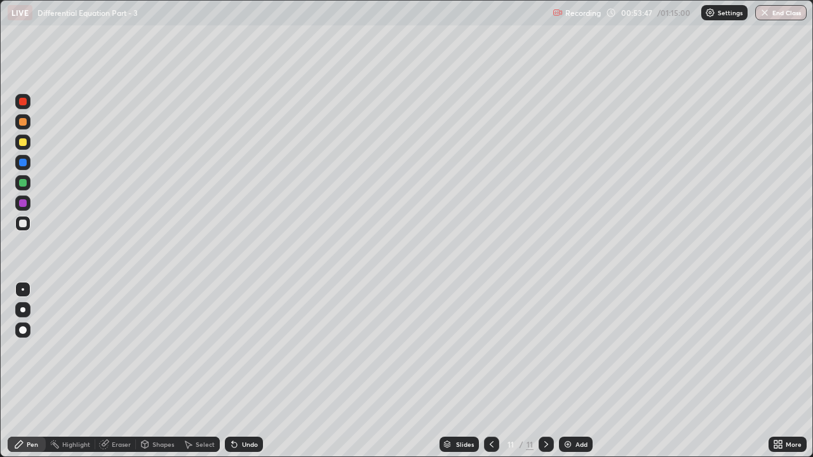
click at [237, 349] on icon at bounding box center [234, 444] width 10 height 10
click at [26, 145] on div at bounding box center [22, 142] width 15 height 15
click at [579, 349] on div "Add" at bounding box center [576, 444] width 34 height 15
click at [25, 220] on div at bounding box center [23, 224] width 8 height 8
click at [239, 349] on div "Undo" at bounding box center [244, 444] width 38 height 15
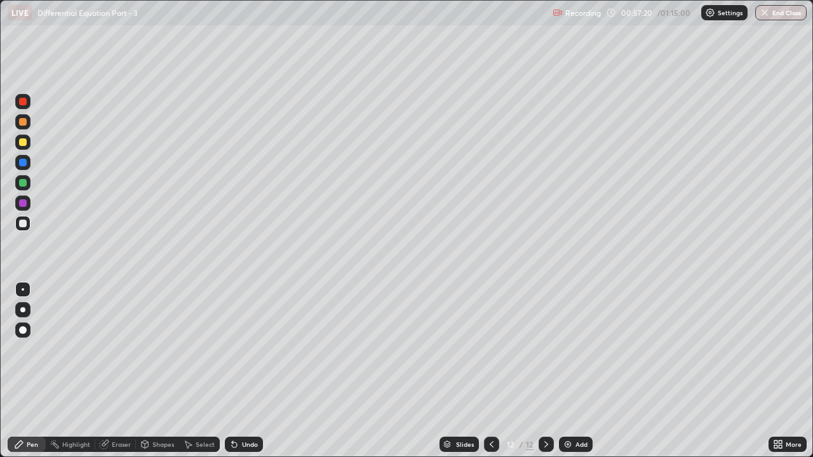
click at [238, 349] on div "Undo" at bounding box center [244, 444] width 38 height 15
click at [232, 349] on icon at bounding box center [232, 441] width 1 height 1
click at [235, 349] on icon at bounding box center [234, 445] width 5 height 5
click at [242, 349] on div "Undo" at bounding box center [250, 444] width 16 height 6
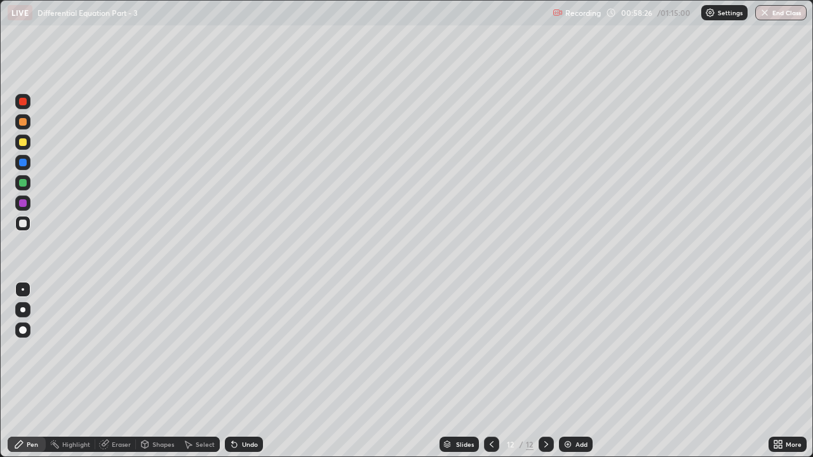
click at [114, 349] on div "Eraser" at bounding box center [121, 444] width 19 height 6
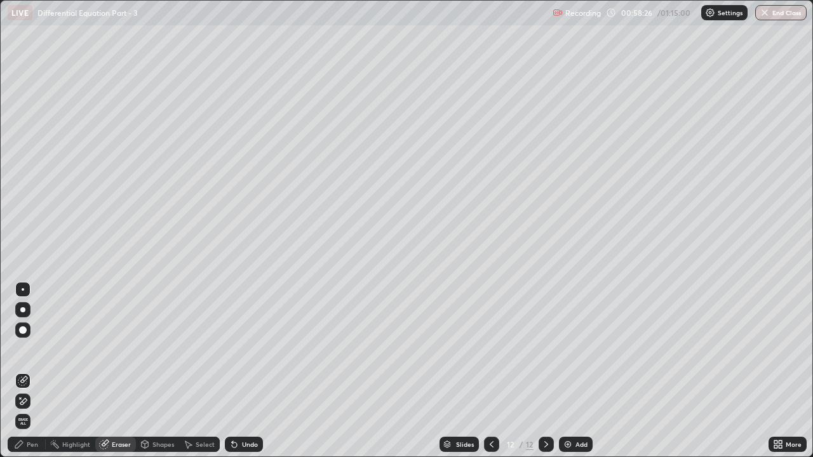
click at [22, 349] on icon at bounding box center [22, 381] width 8 height 8
click at [25, 349] on div "Pen" at bounding box center [27, 444] width 38 height 15
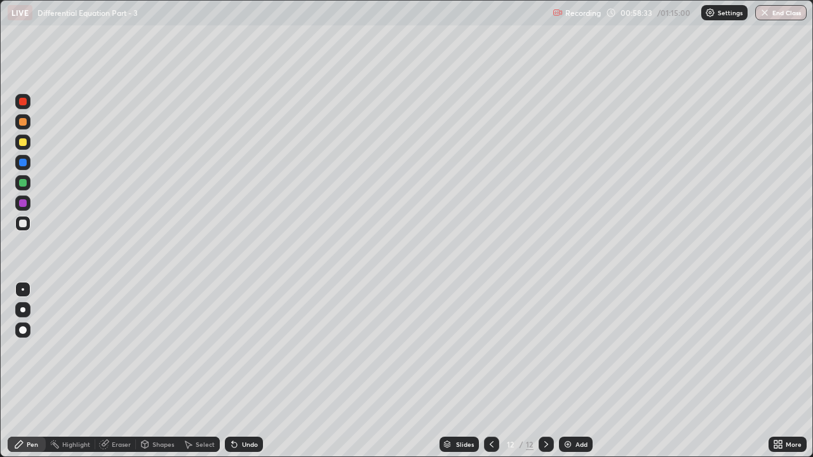
click at [242, 349] on div "Undo" at bounding box center [250, 444] width 16 height 6
click at [575, 349] on div "Add" at bounding box center [581, 444] width 12 height 6
click at [22, 349] on div "Pen" at bounding box center [27, 444] width 38 height 15
click at [22, 138] on div at bounding box center [23, 142] width 8 height 8
click at [23, 204] on div at bounding box center [23, 203] width 8 height 8
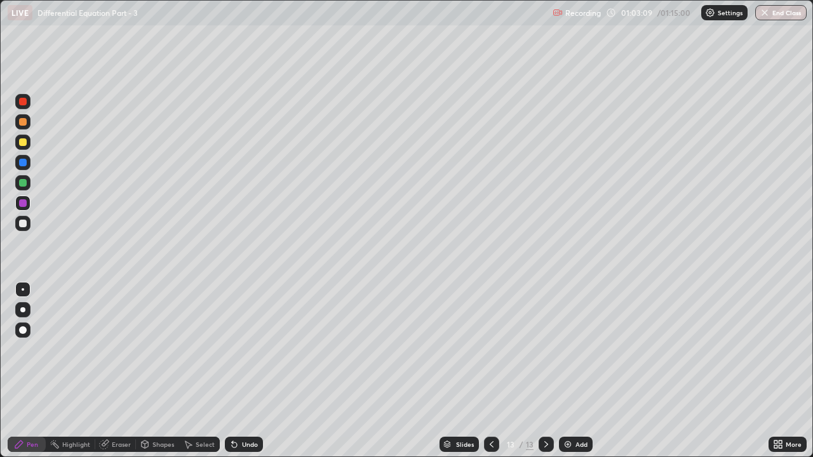
click at [23, 220] on div at bounding box center [23, 224] width 8 height 8
click at [23, 143] on div at bounding box center [23, 142] width 8 height 8
click at [148, 349] on div "Shapes" at bounding box center [157, 444] width 43 height 15
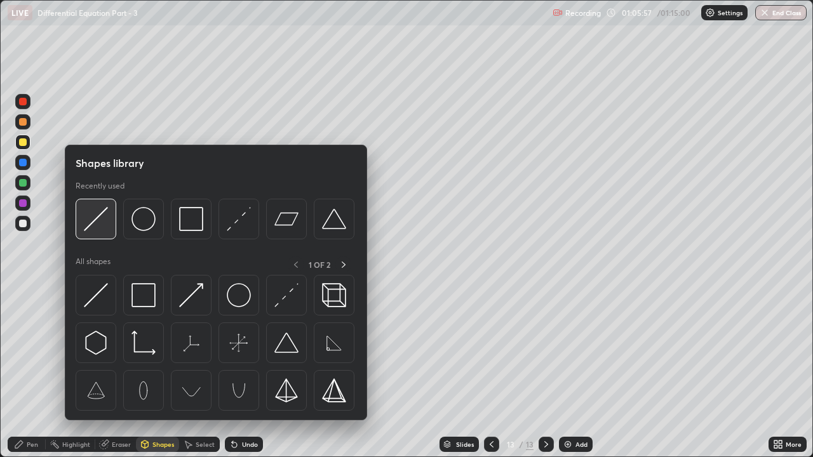
click at [97, 214] on img at bounding box center [96, 219] width 24 height 24
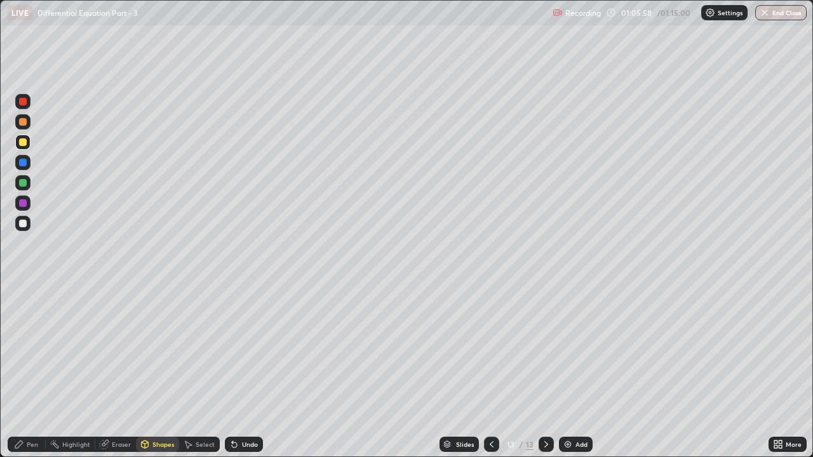
click at [23, 182] on div at bounding box center [23, 183] width 8 height 8
click at [116, 349] on div "Eraser" at bounding box center [121, 444] width 19 height 6
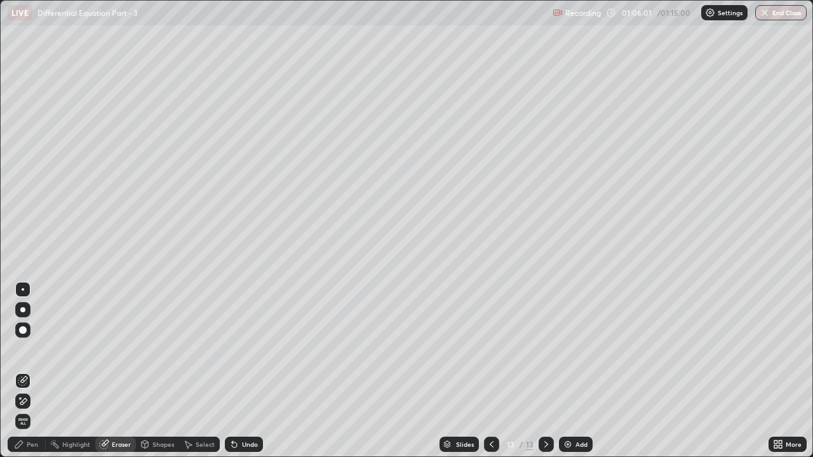
click at [26, 349] on icon at bounding box center [23, 401] width 7 height 6
click at [26, 349] on div "Pen" at bounding box center [27, 444] width 38 height 15
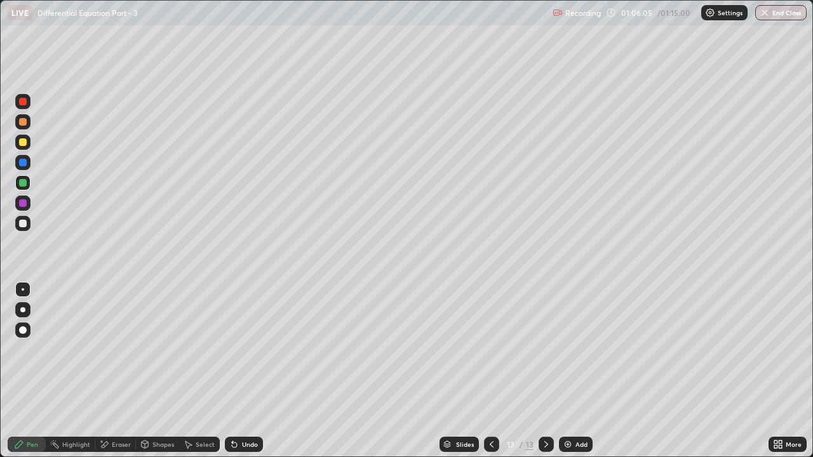
click at [30, 225] on div at bounding box center [22, 223] width 15 height 15
click at [249, 349] on div "Undo" at bounding box center [250, 444] width 16 height 6
click at [29, 145] on div at bounding box center [22, 142] width 15 height 15
click at [23, 223] on div at bounding box center [23, 224] width 8 height 8
click at [24, 142] on div at bounding box center [23, 142] width 8 height 8
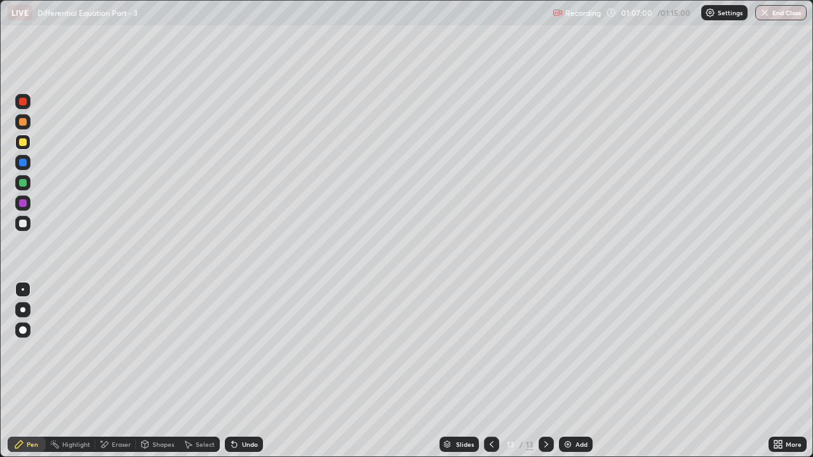
click at [26, 122] on div at bounding box center [23, 122] width 8 height 8
click at [24, 184] on div at bounding box center [23, 183] width 8 height 8
click at [784, 9] on button "End Class" at bounding box center [781, 12] width 50 height 15
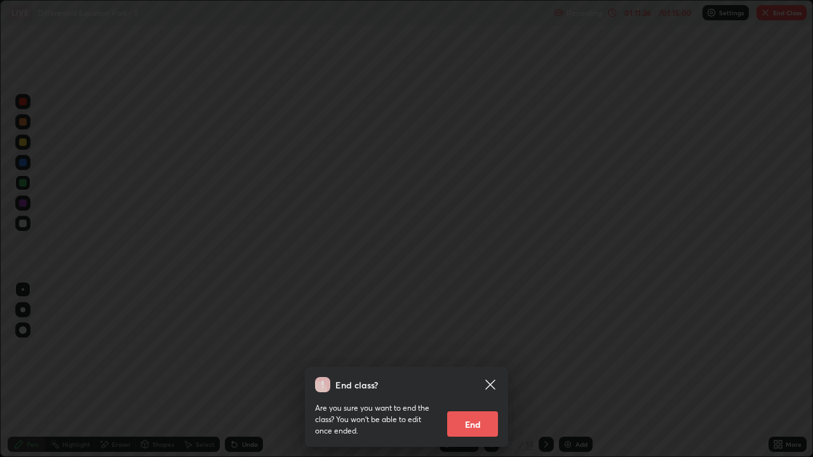
click at [485, 349] on icon at bounding box center [490, 384] width 15 height 15
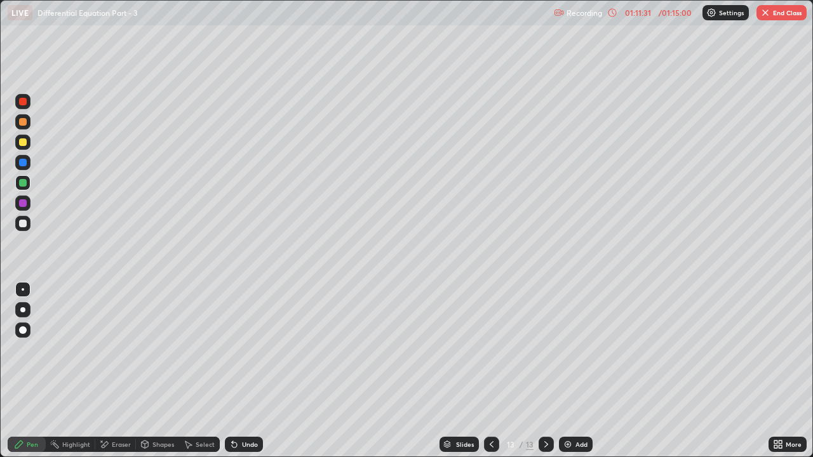
click at [762, 15] on img "button" at bounding box center [765, 13] width 10 height 10
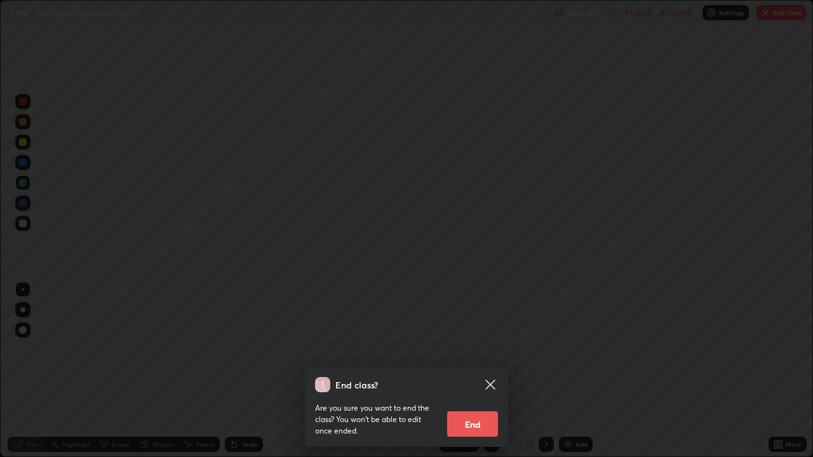
click at [478, 349] on button "End" at bounding box center [472, 424] width 51 height 25
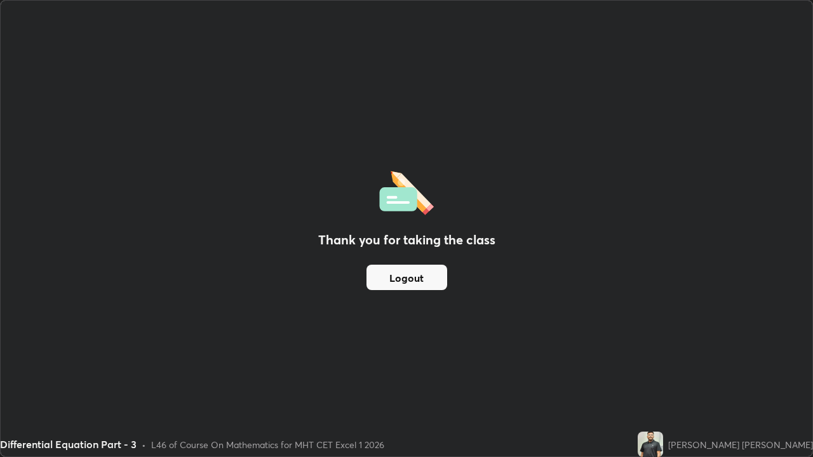
click at [415, 278] on button "Logout" at bounding box center [406, 277] width 81 height 25
click at [405, 284] on button "Logout" at bounding box center [406, 277] width 81 height 25
